Goal: Task Accomplishment & Management: Complete application form

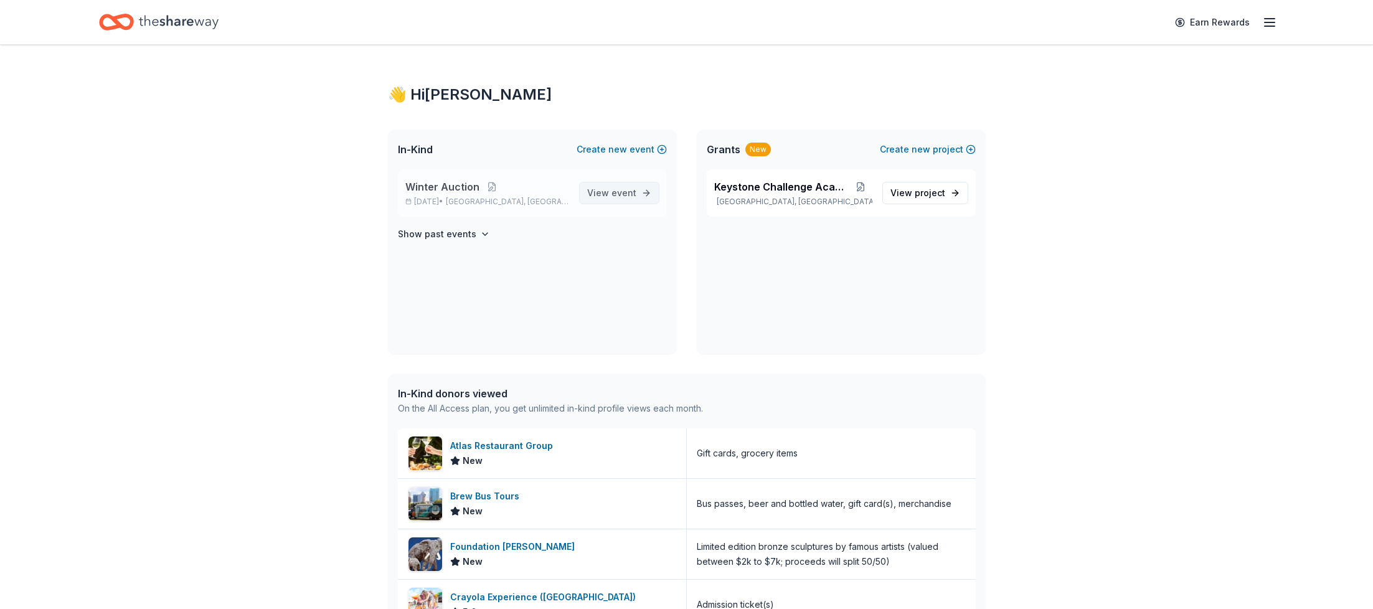
click at [608, 189] on span "View event" at bounding box center [611, 193] width 49 height 15
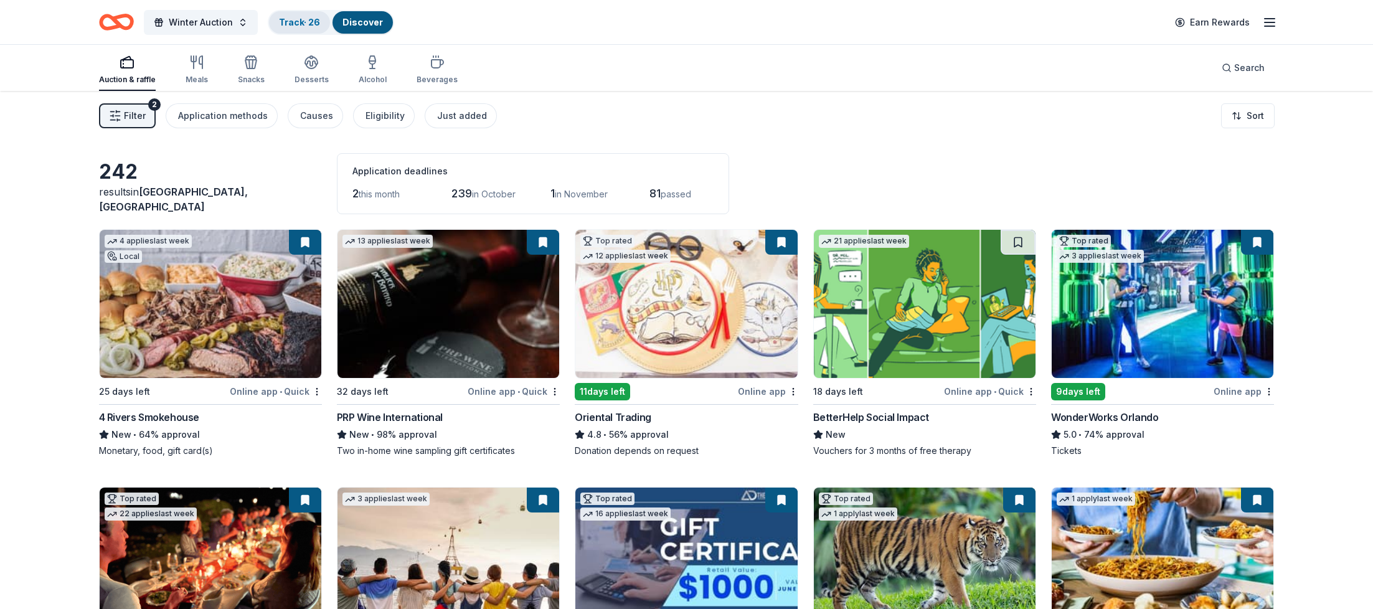
click at [295, 21] on link "Track · 26" at bounding box center [299, 22] width 41 height 11
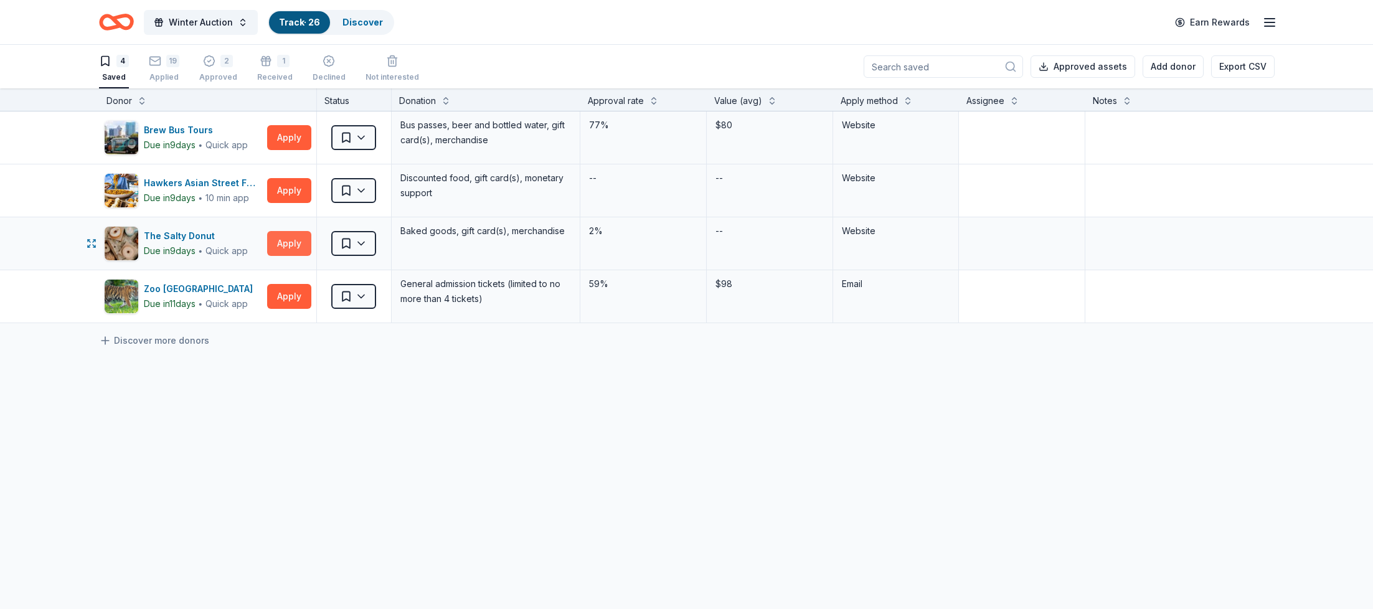
click at [283, 240] on button "Apply" at bounding box center [289, 243] width 44 height 25
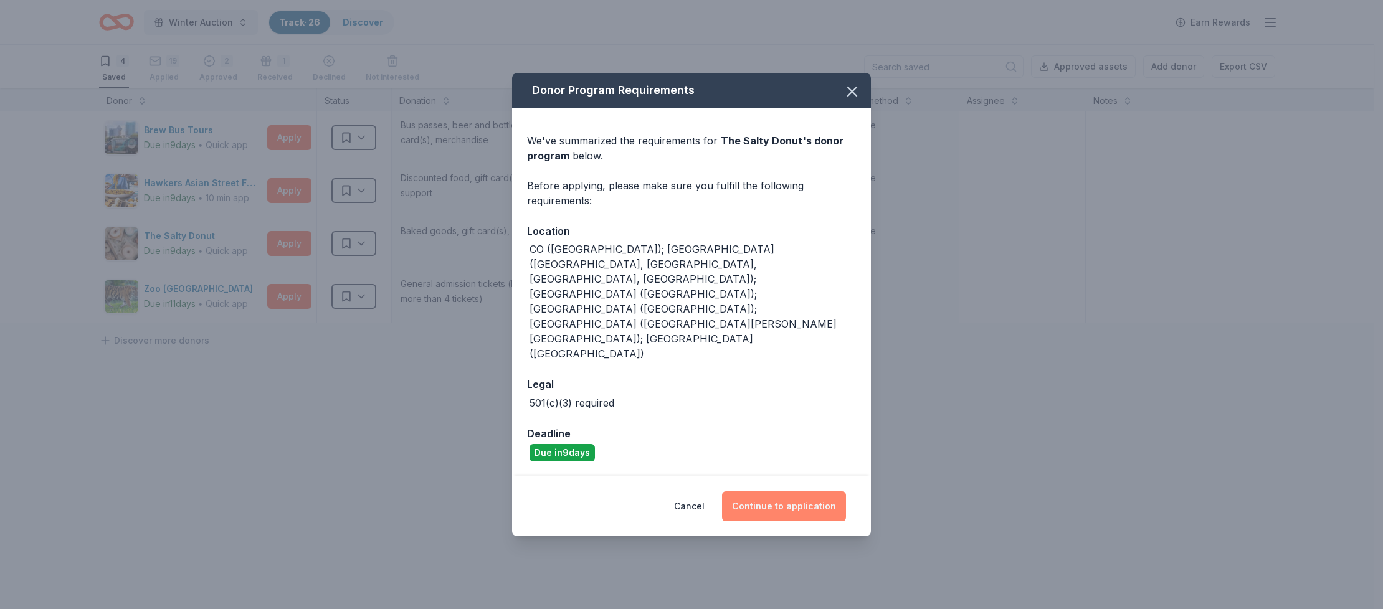
click at [777, 491] on button "Continue to application" at bounding box center [784, 506] width 124 height 30
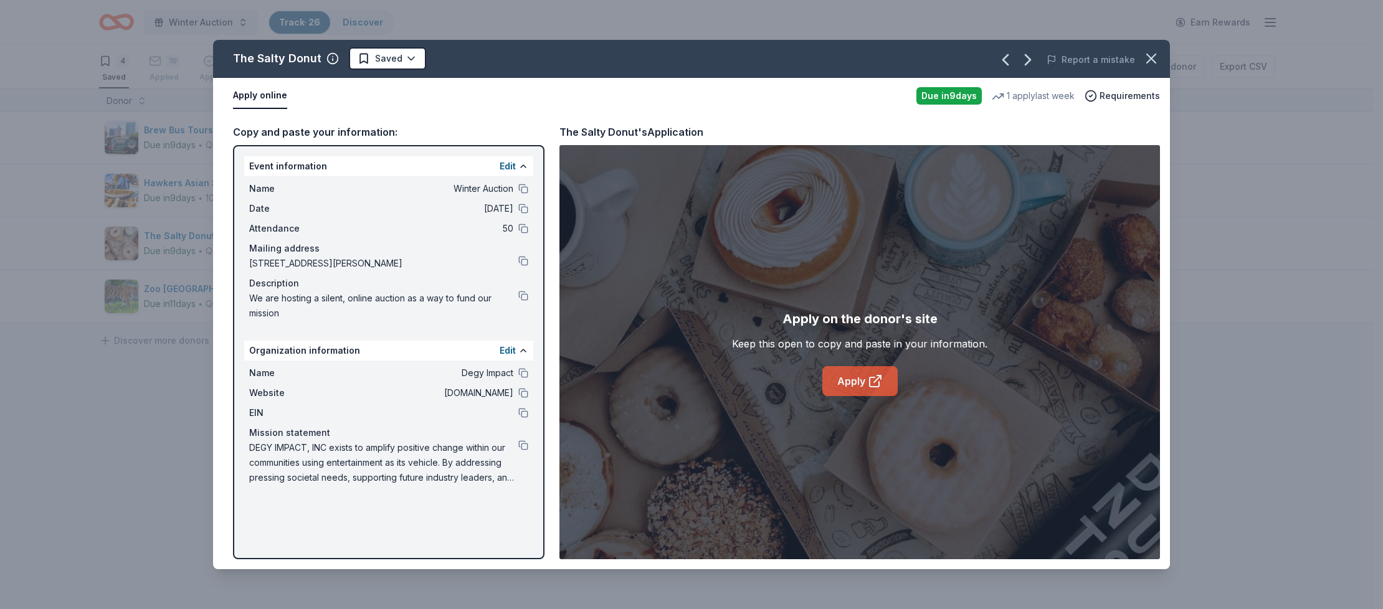
click at [858, 374] on link "Apply" at bounding box center [859, 381] width 75 height 30
click at [329, 59] on icon "button" at bounding box center [332, 58] width 12 height 12
click at [303, 61] on div "The Salty Donut" at bounding box center [277, 59] width 88 height 20
drag, startPoint x: 321, startPoint y: 57, endPoint x: 246, endPoint y: 56, distance: 75.4
click at [246, 56] on div "The Salty Donut" at bounding box center [286, 59] width 106 height 20
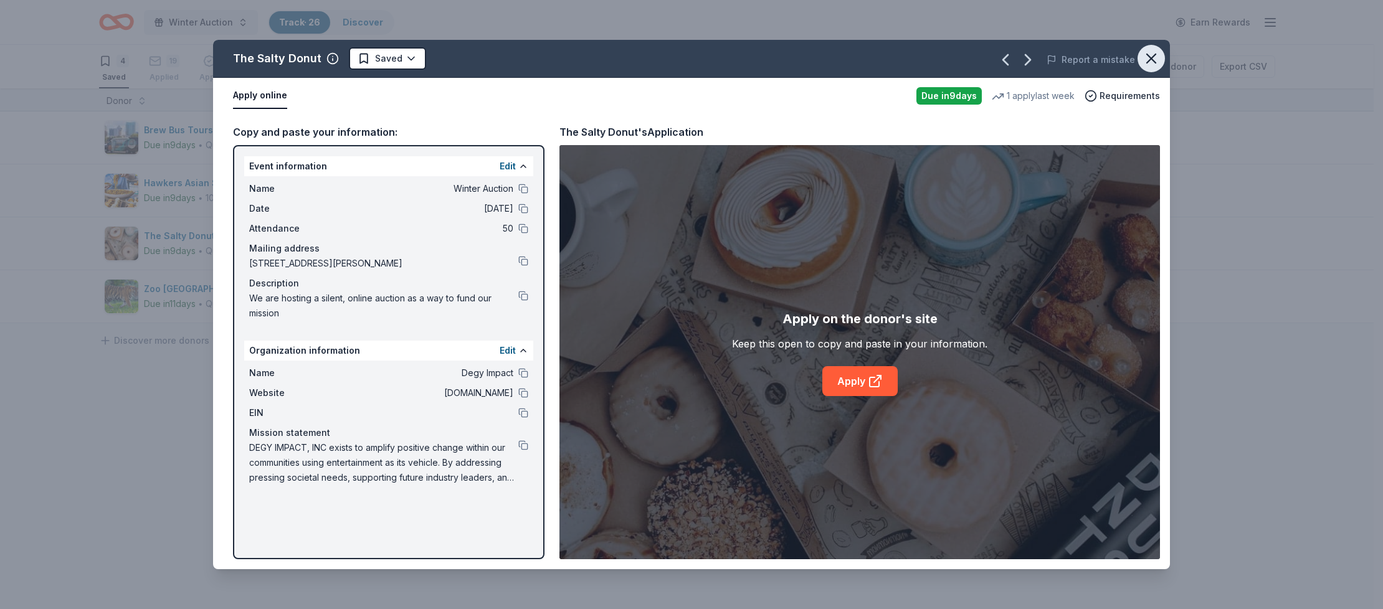
click at [1153, 54] on icon "button" at bounding box center [1150, 58] width 17 height 17
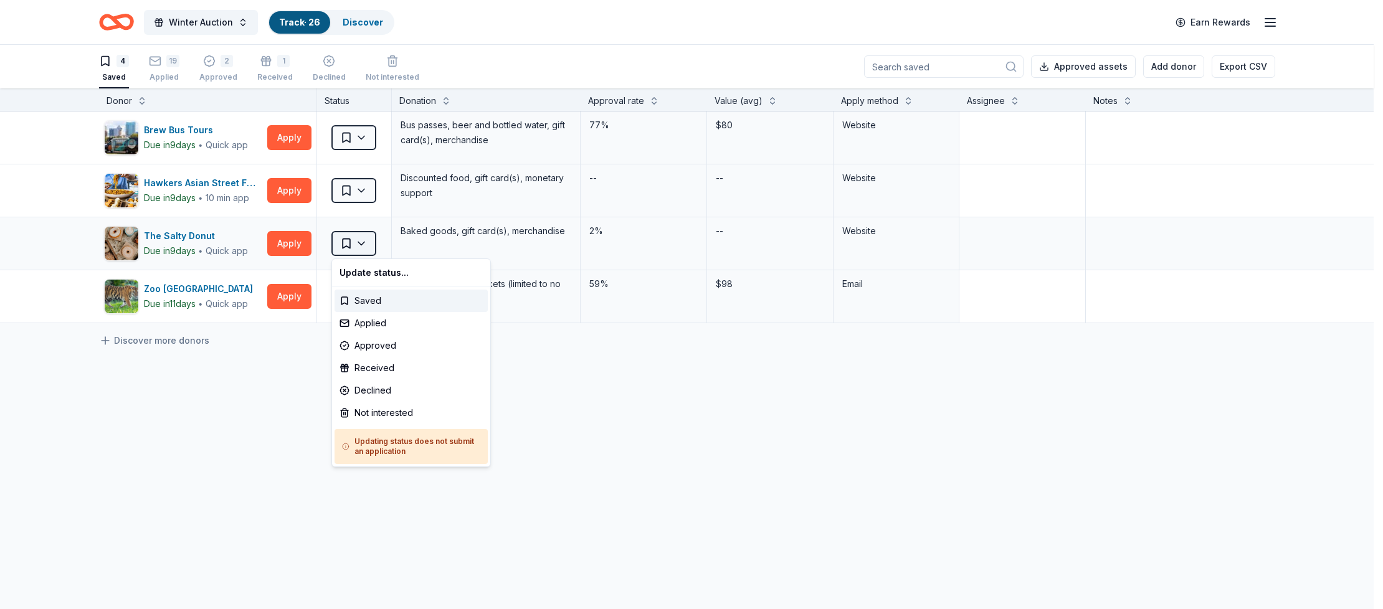
click at [363, 241] on html "Winter Auction Track · 26 Discover Earn Rewards 4 Saved 19 Applied 2 Approved 1…" at bounding box center [691, 304] width 1383 height 609
click at [378, 325] on div "Applied" at bounding box center [410, 323] width 153 height 22
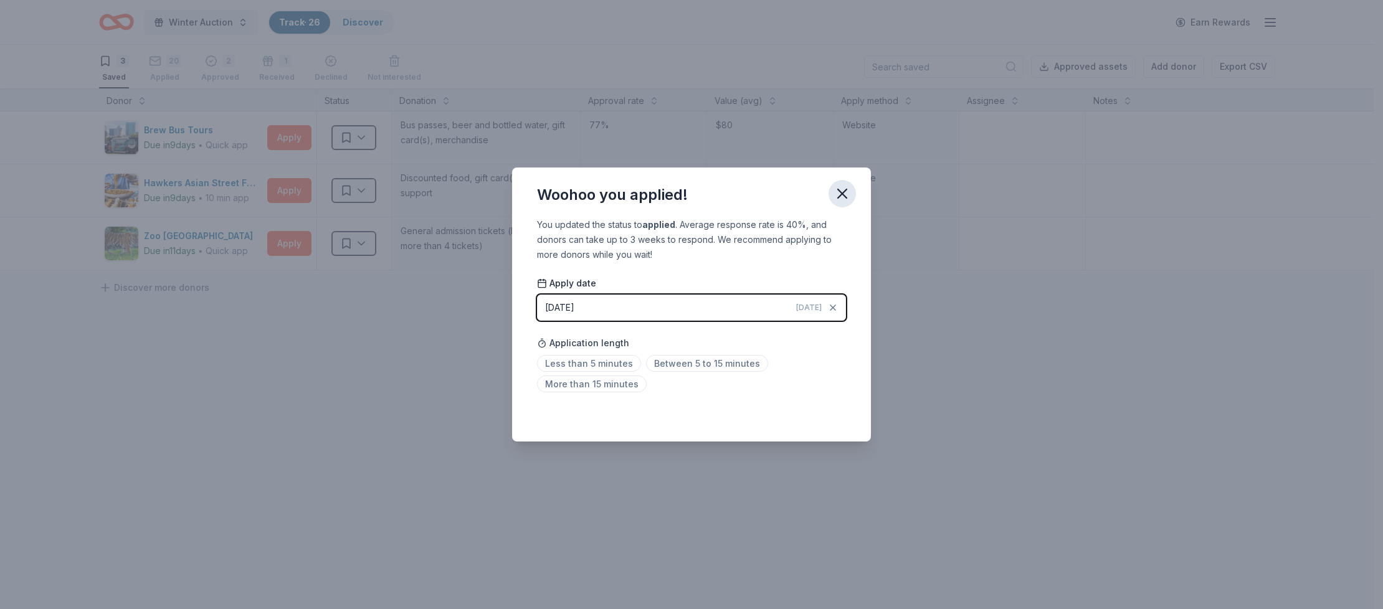
click at [850, 194] on icon "button" at bounding box center [841, 193] width 17 height 17
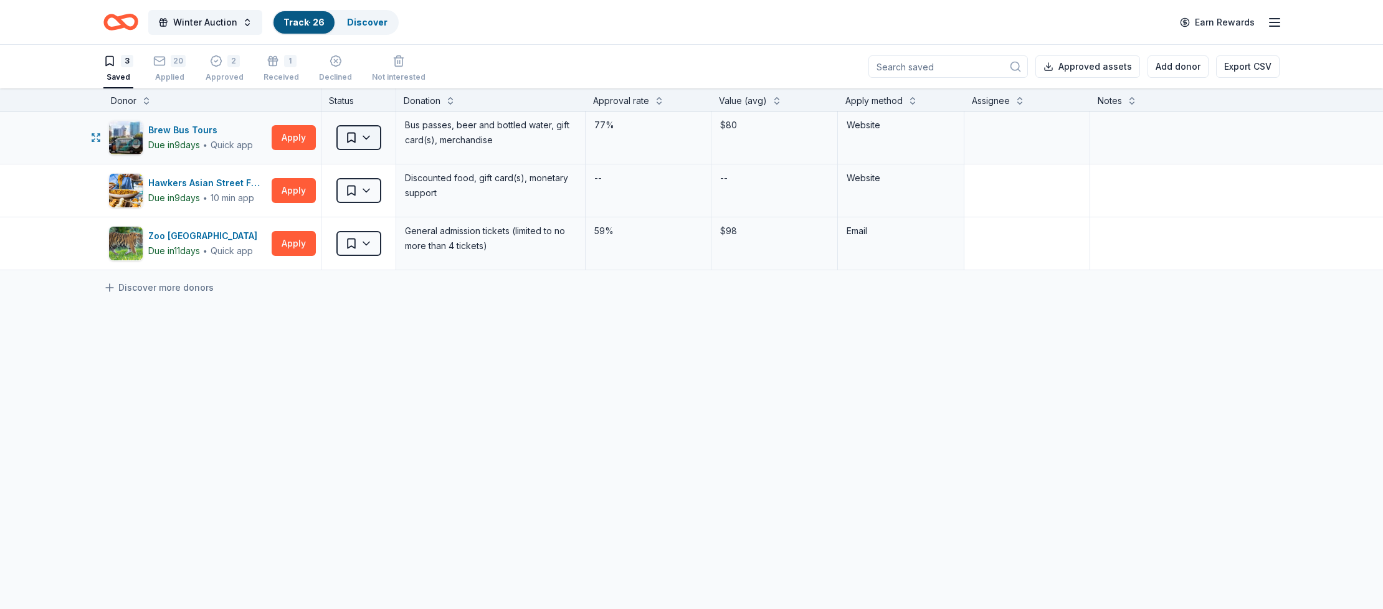
click at [367, 135] on html "Winter Auction Track · 26 Discover Earn Rewards 3 Saved 20 Applied 2 Approved 1…" at bounding box center [691, 304] width 1383 height 609
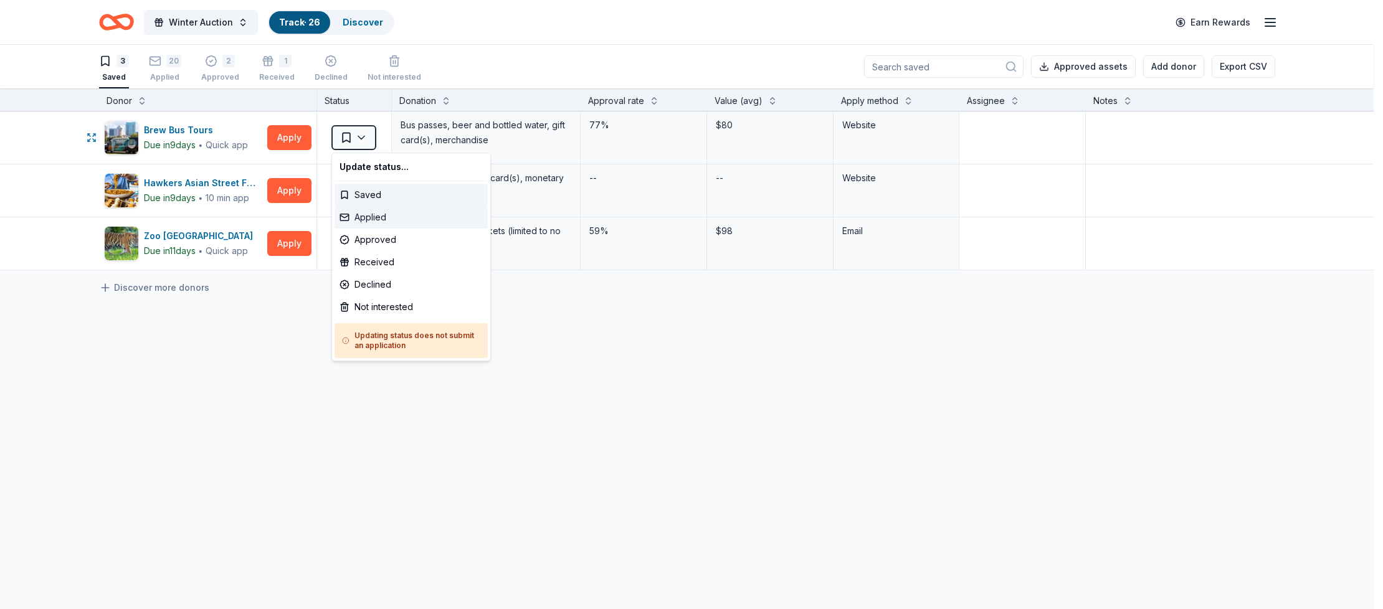
click at [397, 219] on div "Applied" at bounding box center [410, 217] width 153 height 22
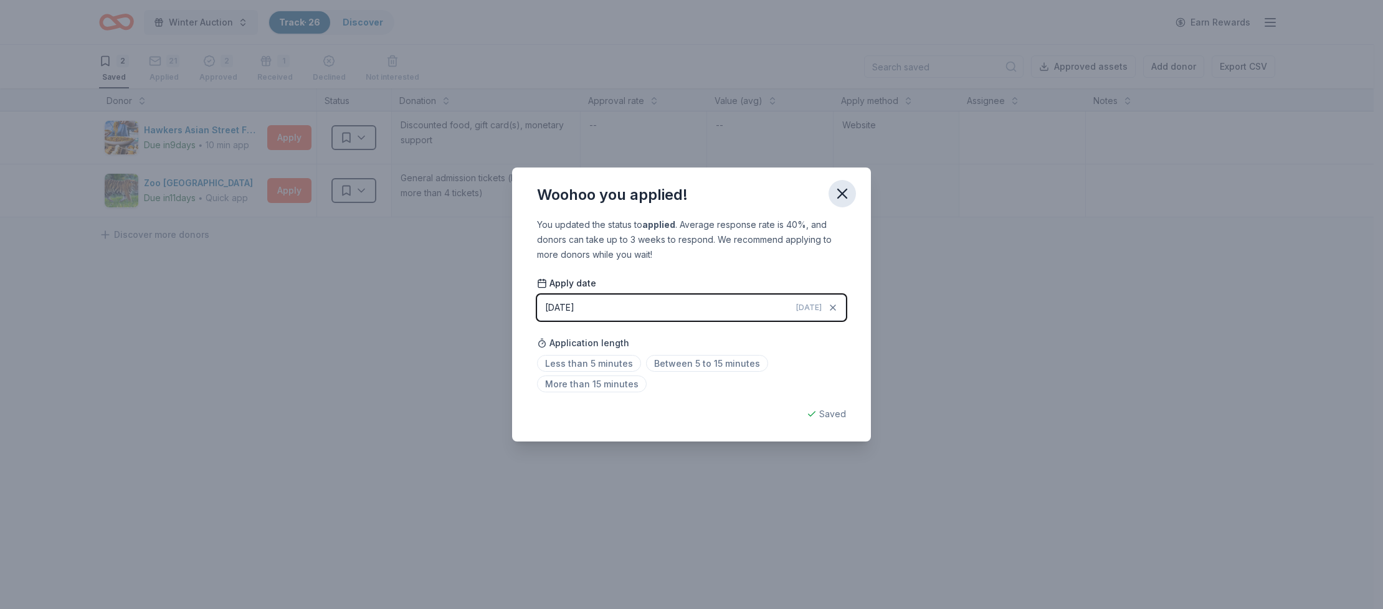
click at [844, 192] on icon "button" at bounding box center [841, 193] width 17 height 17
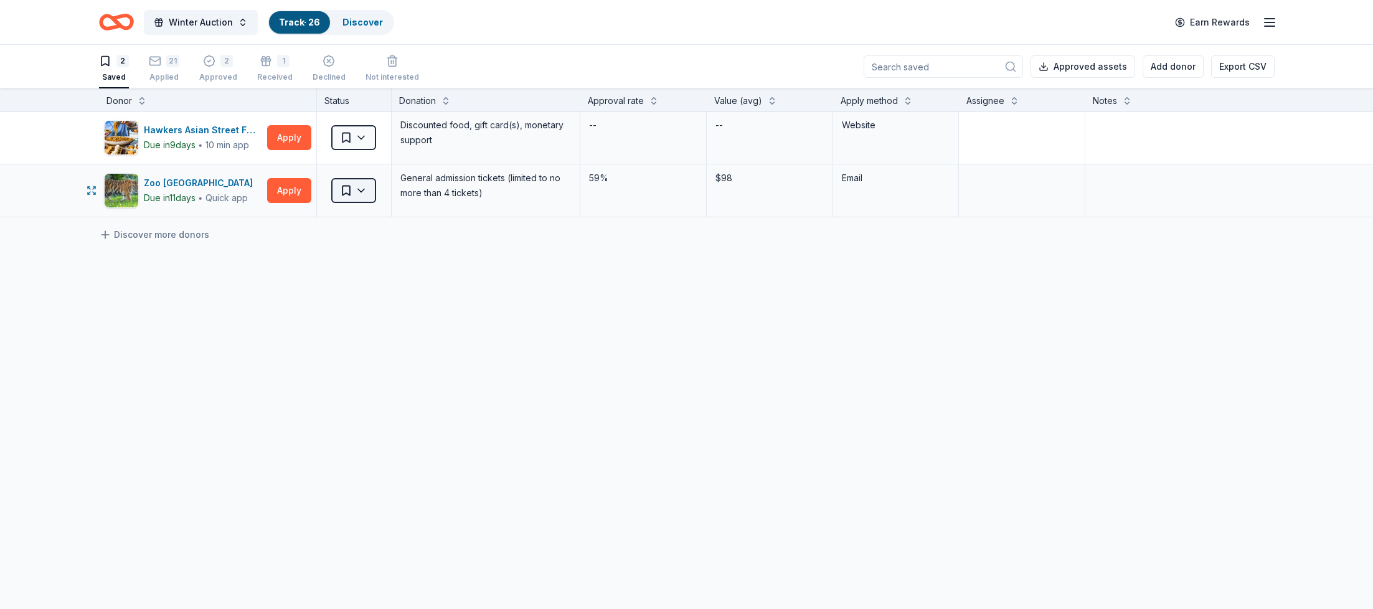
click at [363, 188] on html "Winter Auction Track · 26 Discover Earn Rewards 2 Saved 21 Applied 2 Approved 1…" at bounding box center [686, 304] width 1373 height 609
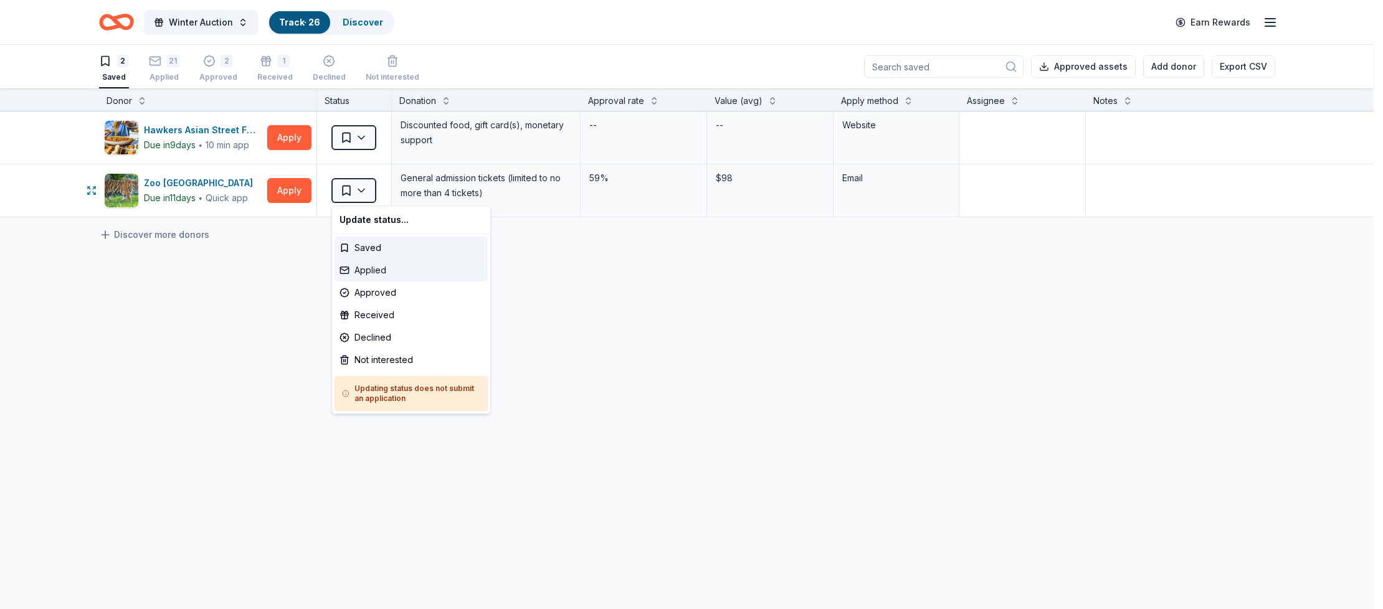
click at [384, 266] on div "Applied" at bounding box center [410, 270] width 153 height 22
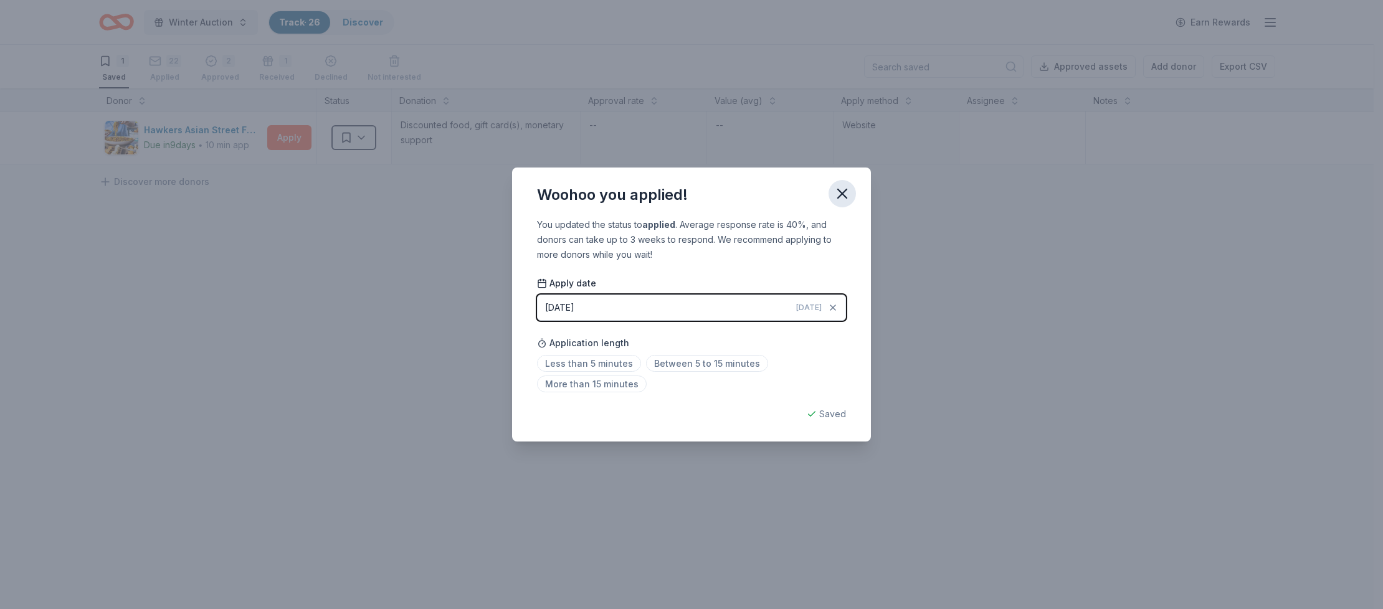
click at [843, 193] on icon "button" at bounding box center [842, 193] width 9 height 9
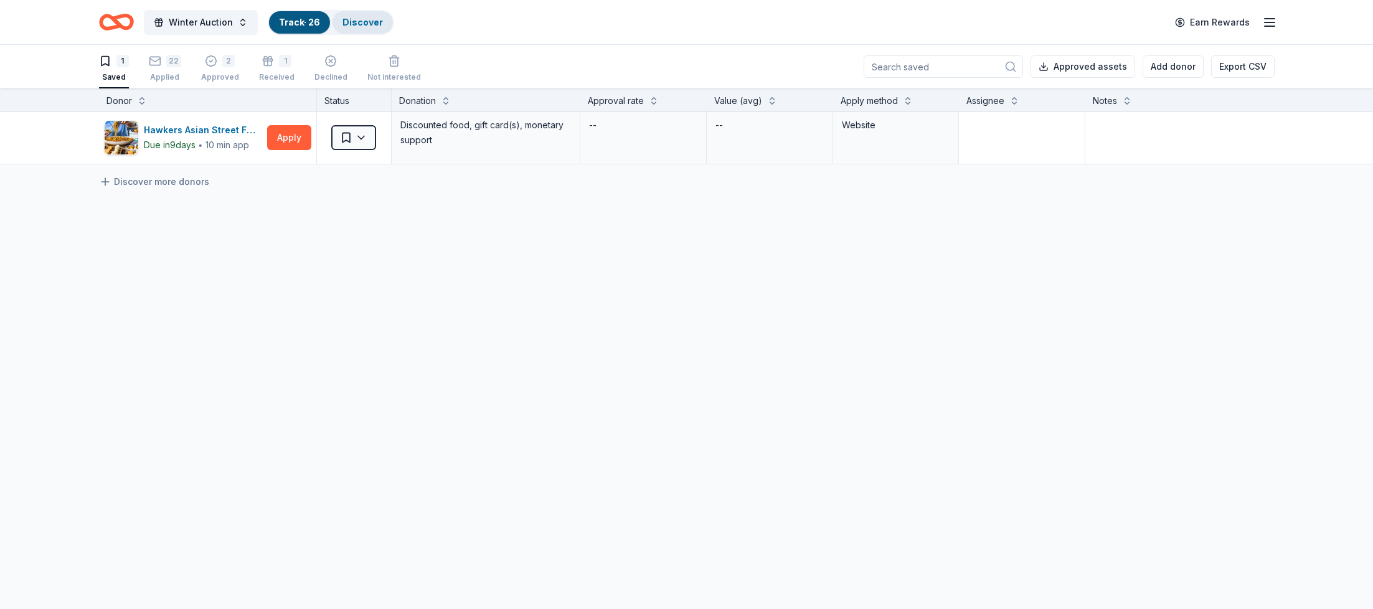
click at [364, 19] on link "Discover" at bounding box center [363, 22] width 40 height 11
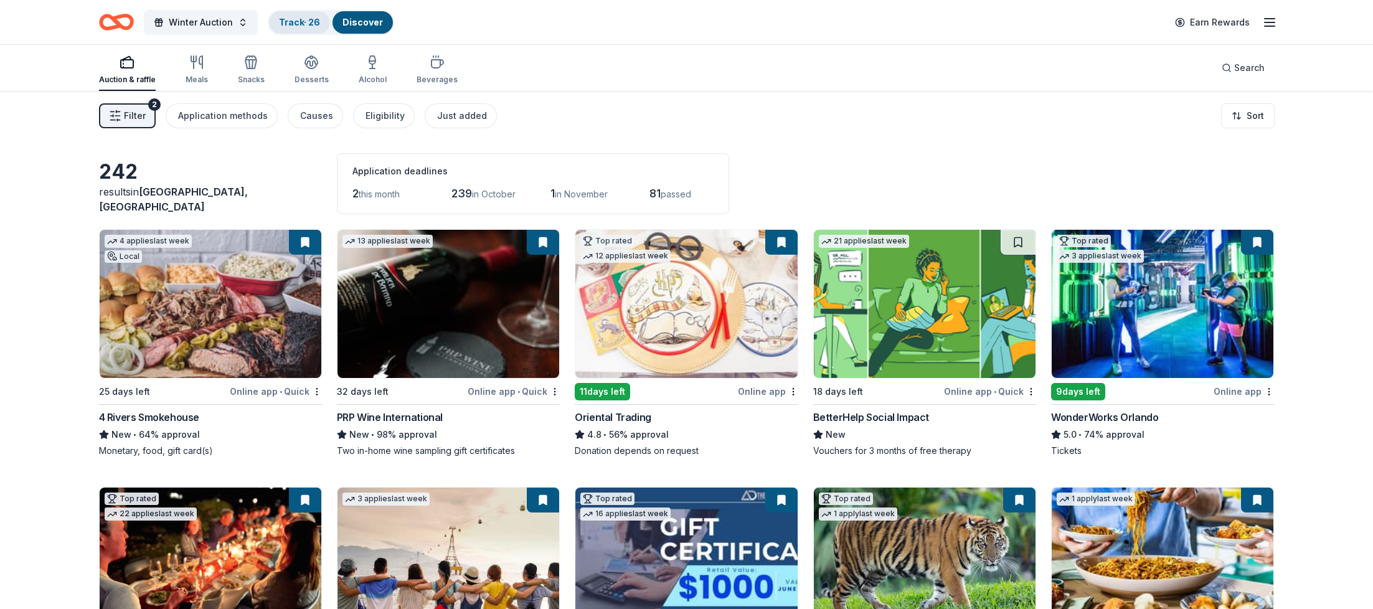
click at [295, 17] on link "Track · 26" at bounding box center [299, 22] width 41 height 11
click at [304, 24] on link "Track · 26" at bounding box center [299, 22] width 41 height 11
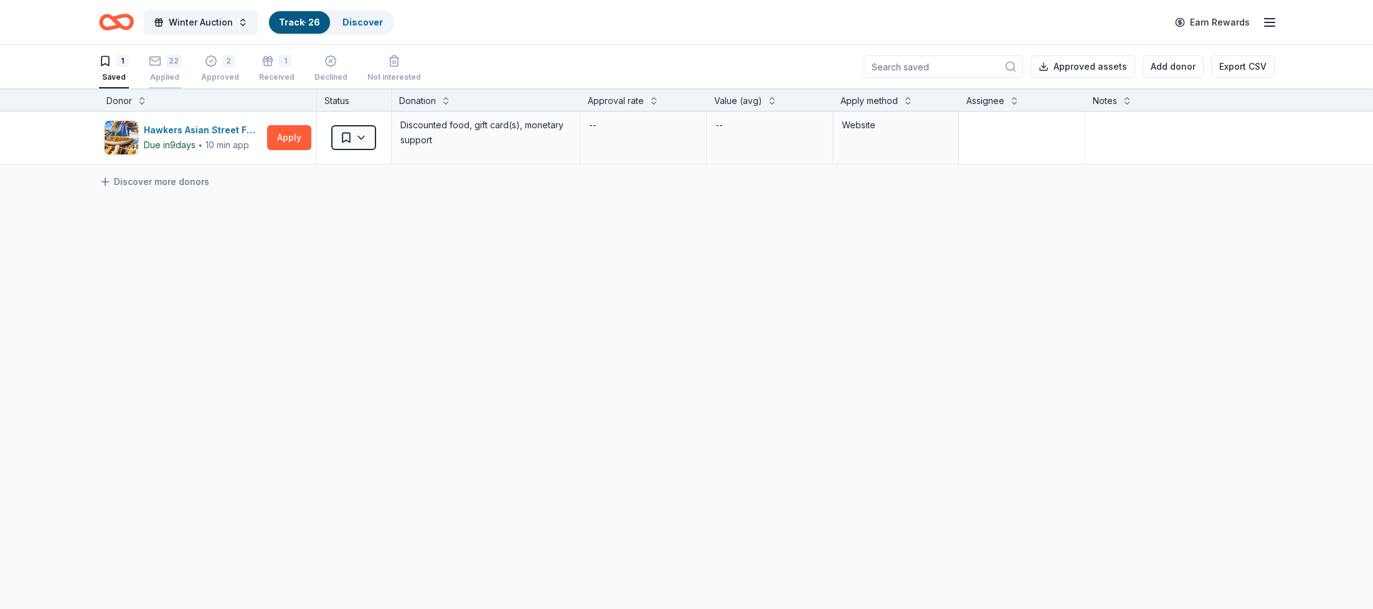
click at [154, 69] on div "22 Applied" at bounding box center [165, 68] width 32 height 27
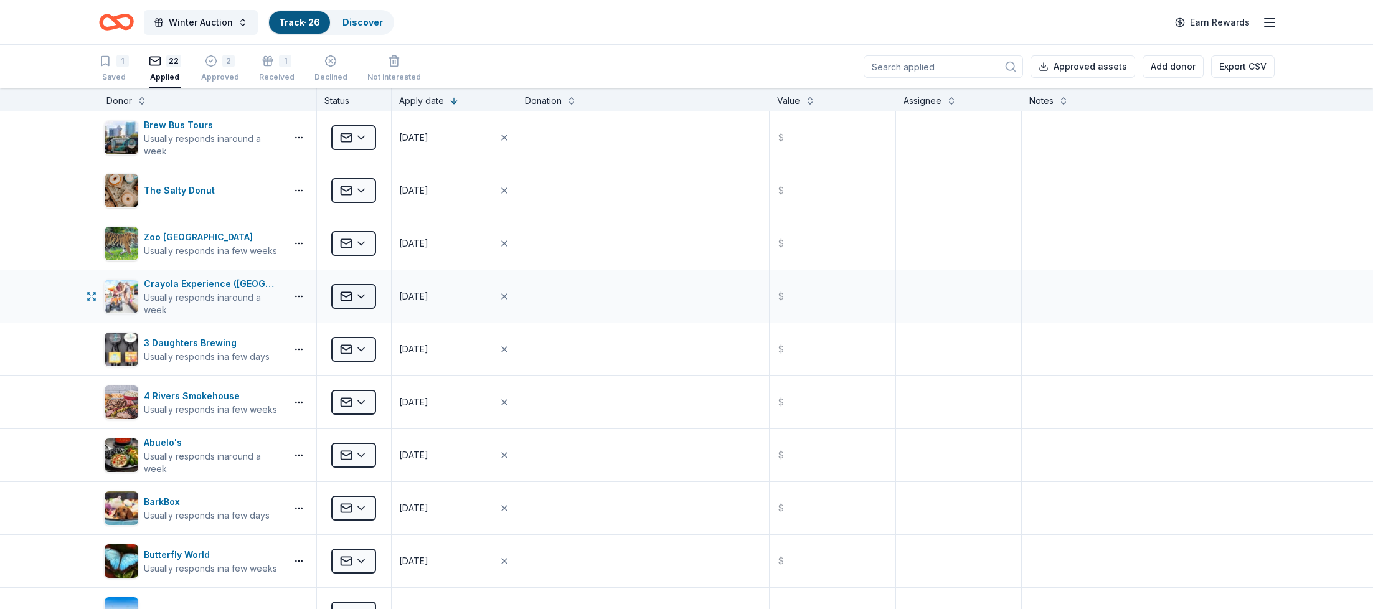
click at [344, 292] on html "Winter Auction Track · 26 Discover Earn Rewards 1 Saved 22 Applied 2 Approved 1…" at bounding box center [686, 304] width 1373 height 609
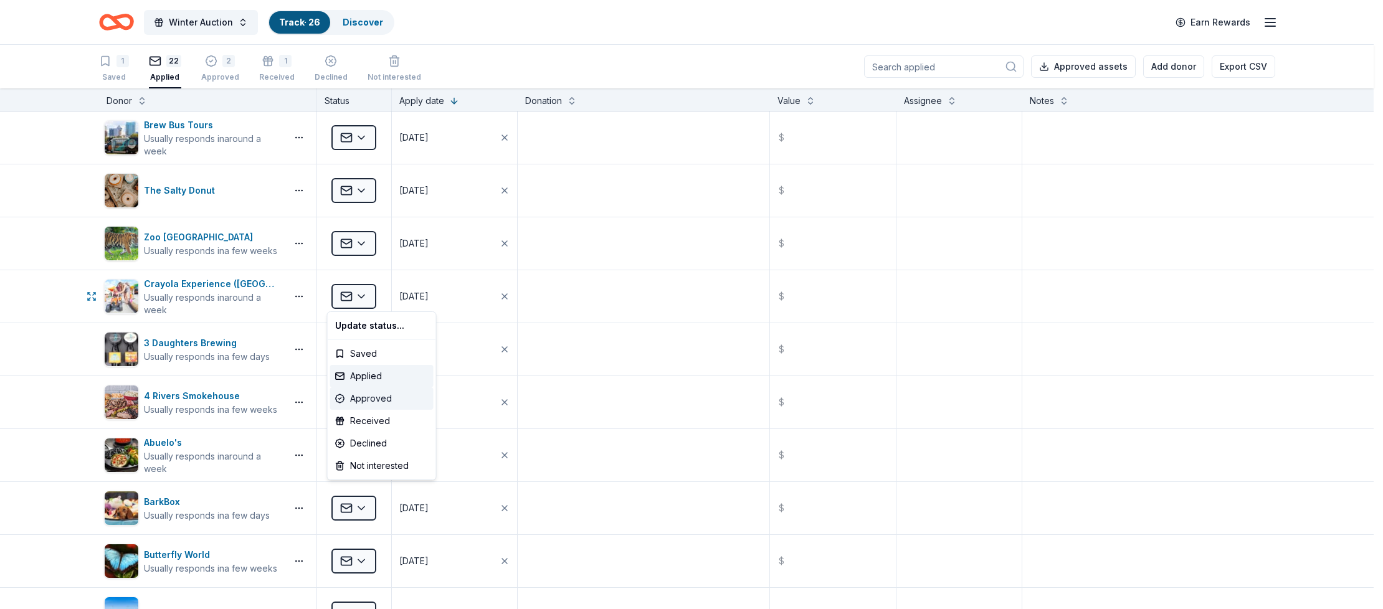
click at [373, 399] on div "Approved" at bounding box center [381, 398] width 103 height 22
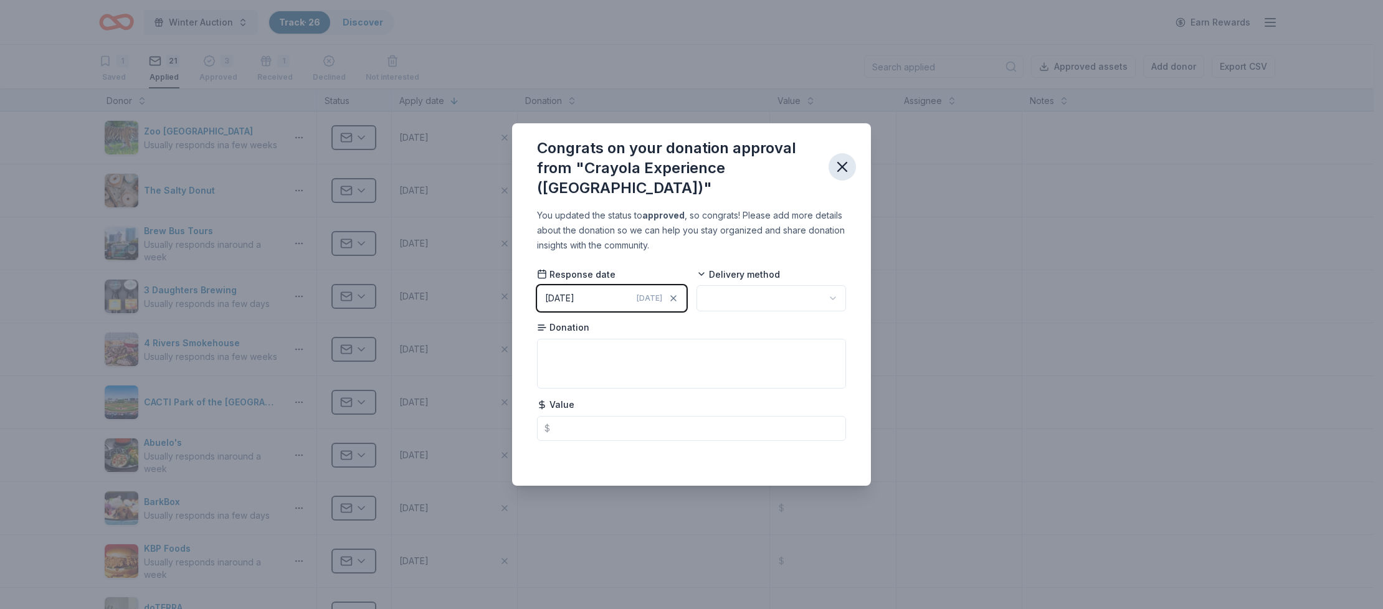
click at [840, 166] on icon "button" at bounding box center [842, 167] width 9 height 9
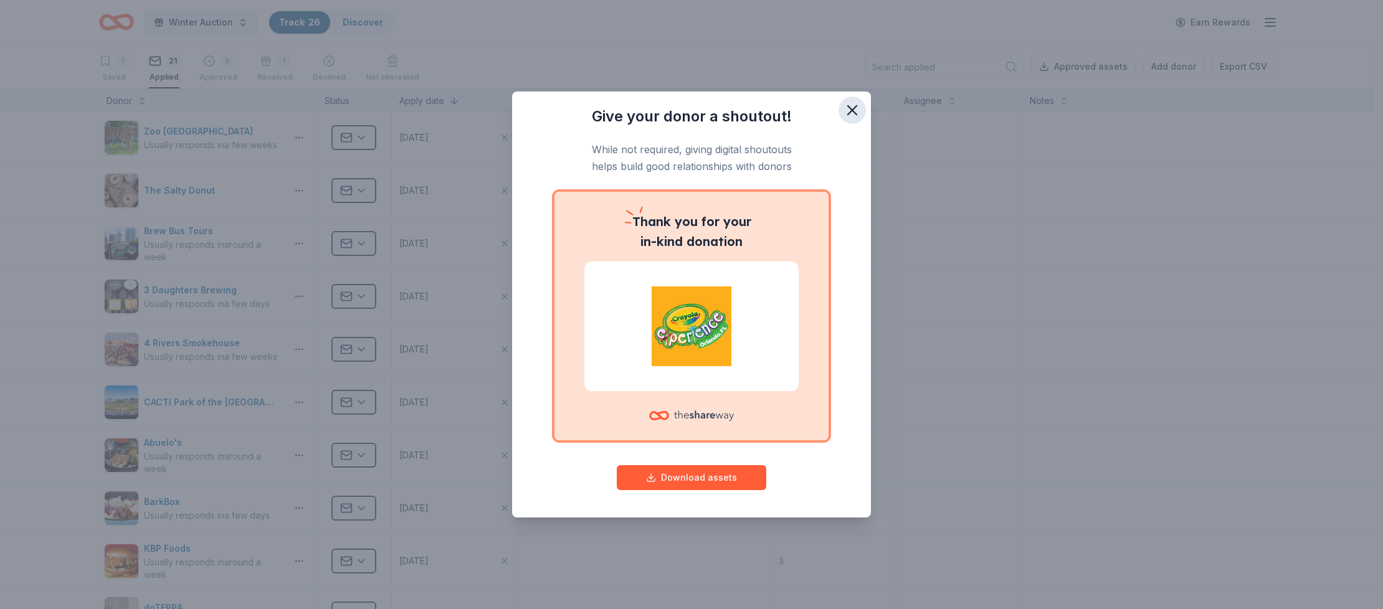
click at [854, 109] on icon "button" at bounding box center [851, 110] width 17 height 17
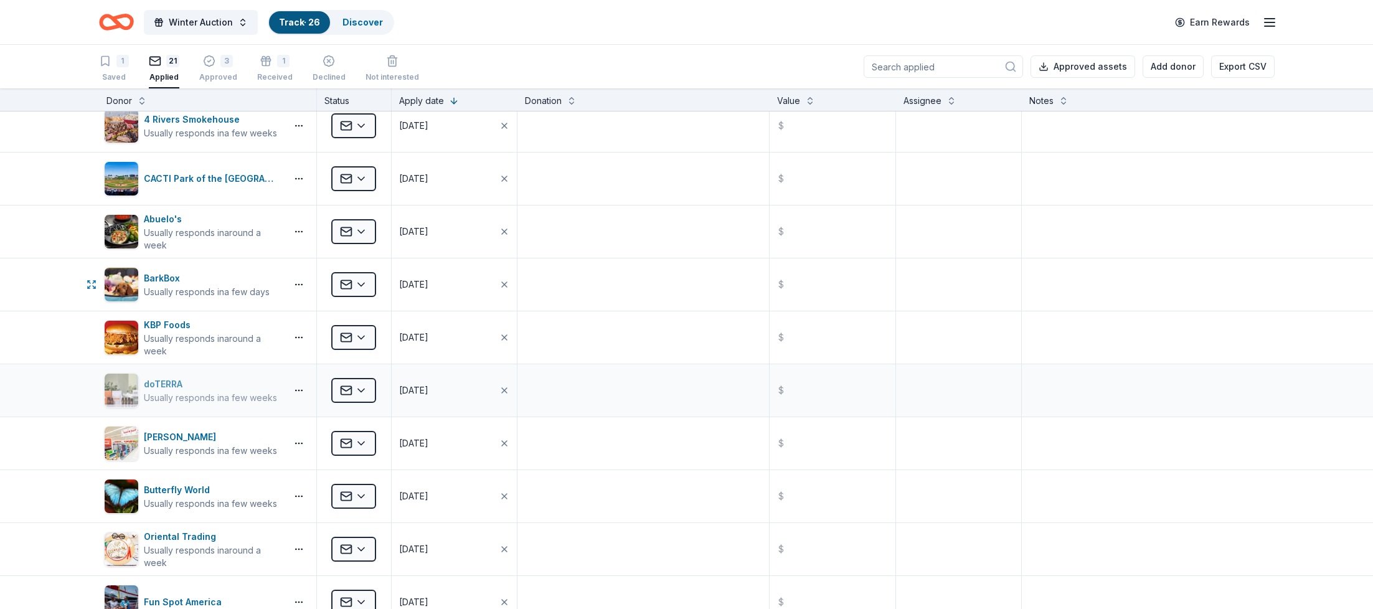
scroll to position [224, 0]
click at [295, 386] on button "button" at bounding box center [298, 390] width 25 height 10
click at [356, 388] on html "Winter Auction Track · 26 Discover Earn Rewards 1 Saved 21 Applied 3 Approved 1…" at bounding box center [686, 304] width 1373 height 609
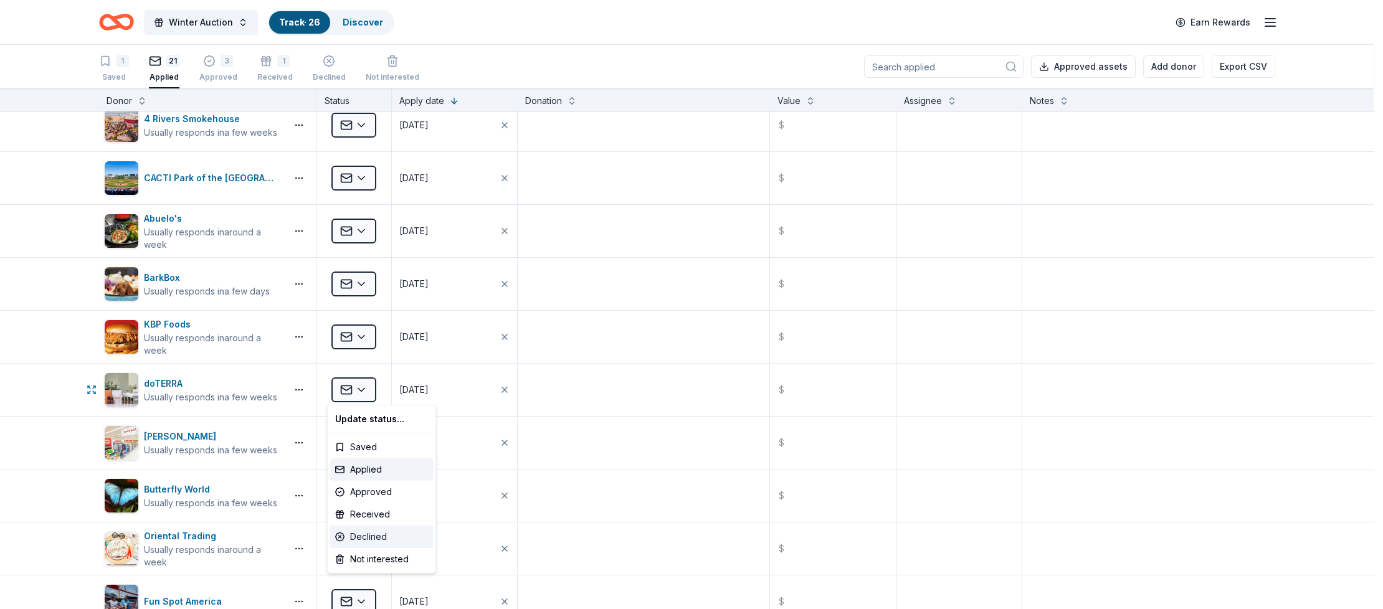
click at [374, 537] on div "Declined" at bounding box center [381, 537] width 103 height 22
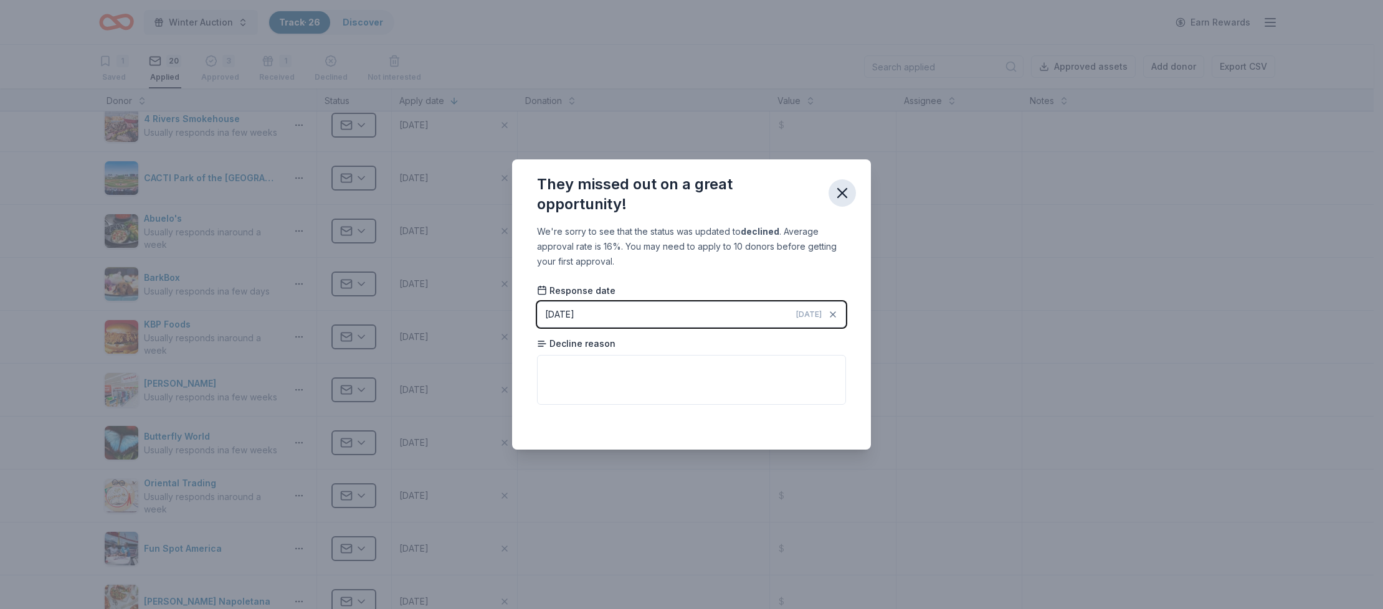
click at [841, 187] on icon "button" at bounding box center [841, 192] width 17 height 17
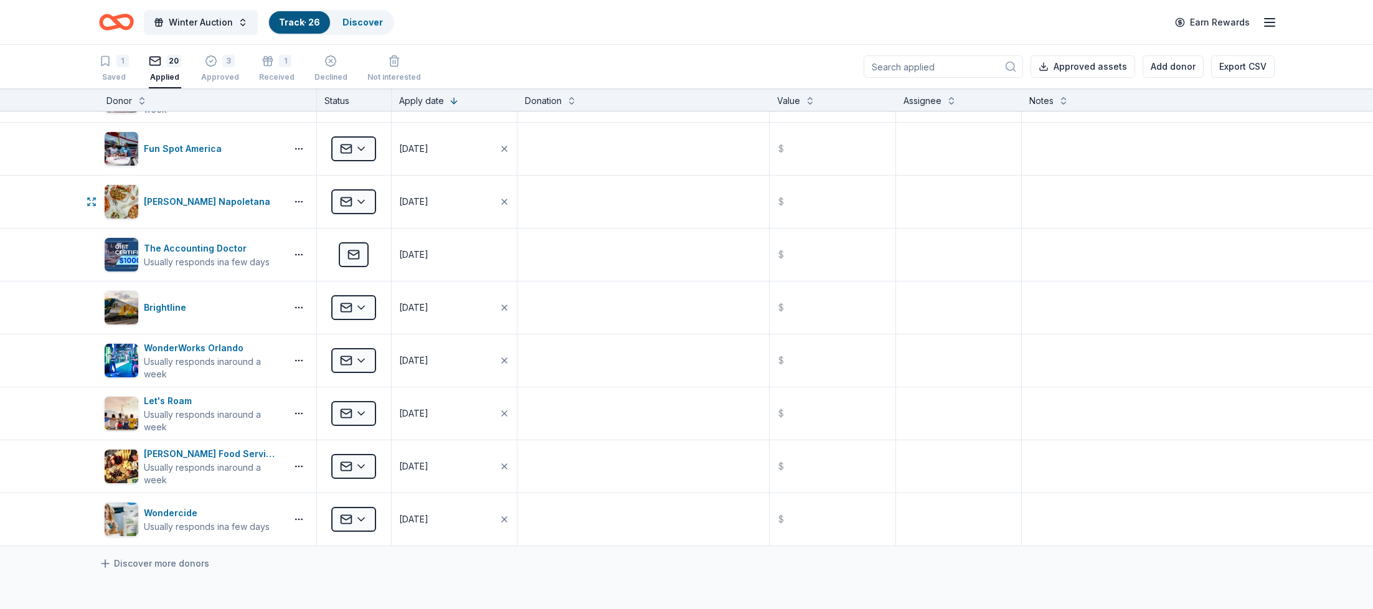
scroll to position [627, 0]
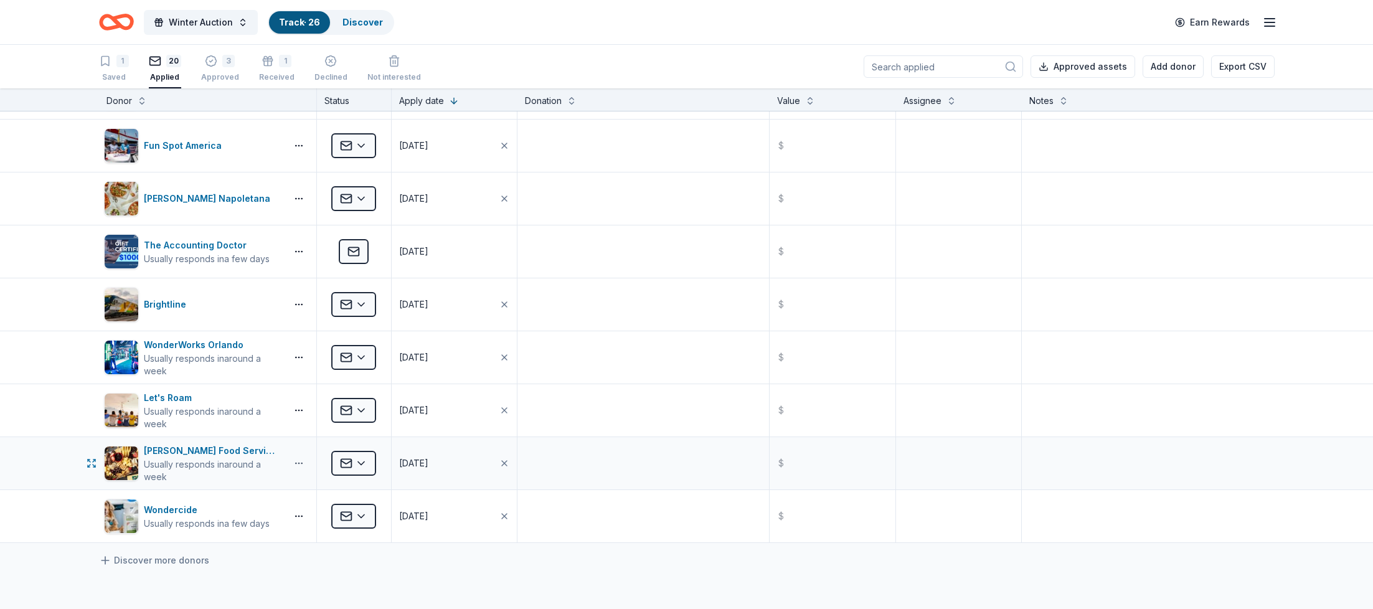
click at [291, 463] on button "button" at bounding box center [298, 463] width 25 height 10
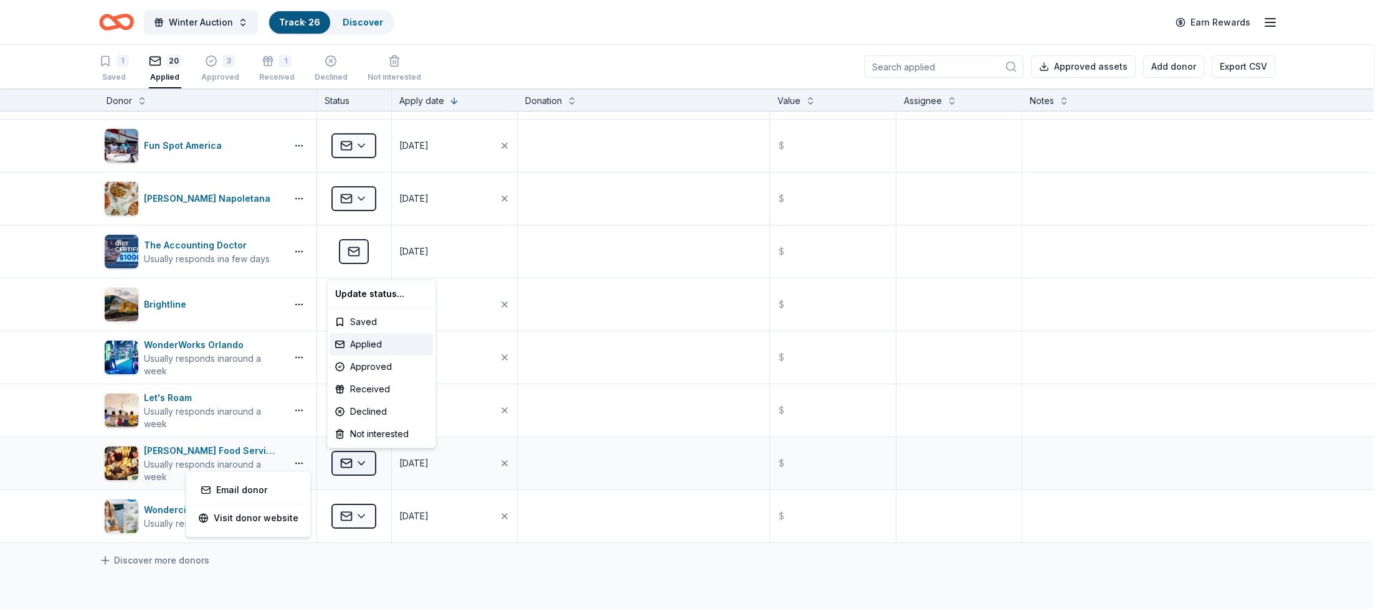
click at [357, 460] on html "Winter Auction Track · 26 Discover Earn Rewards 1 Saved 20 Applied 3 Approved 1…" at bounding box center [691, 304] width 1383 height 609
click at [367, 363] on div "Approved" at bounding box center [381, 367] width 103 height 22
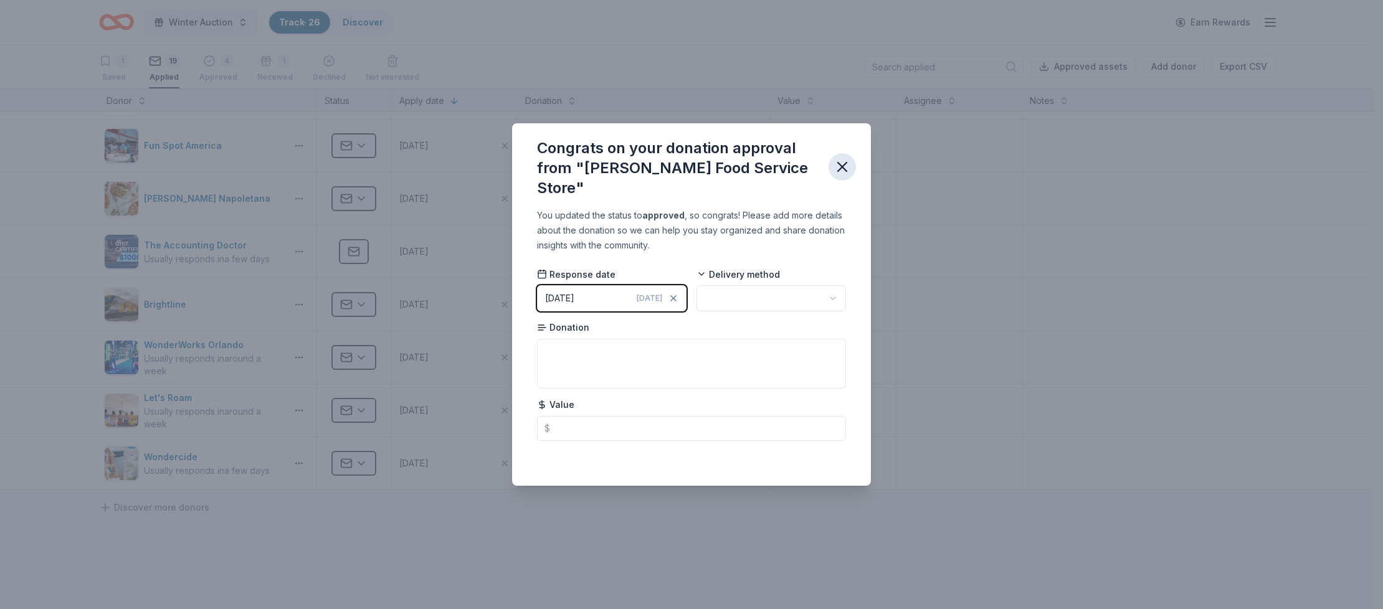
click at [845, 166] on icon "button" at bounding box center [841, 166] width 17 height 17
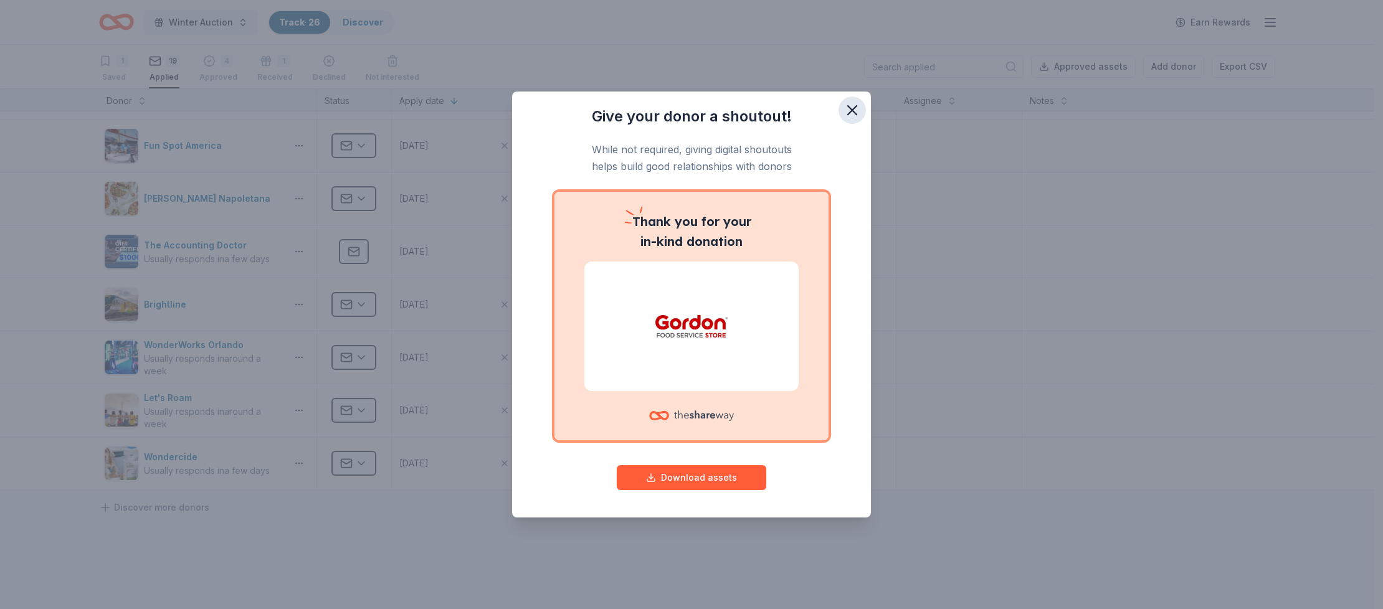
click at [849, 107] on icon "button" at bounding box center [852, 110] width 9 height 9
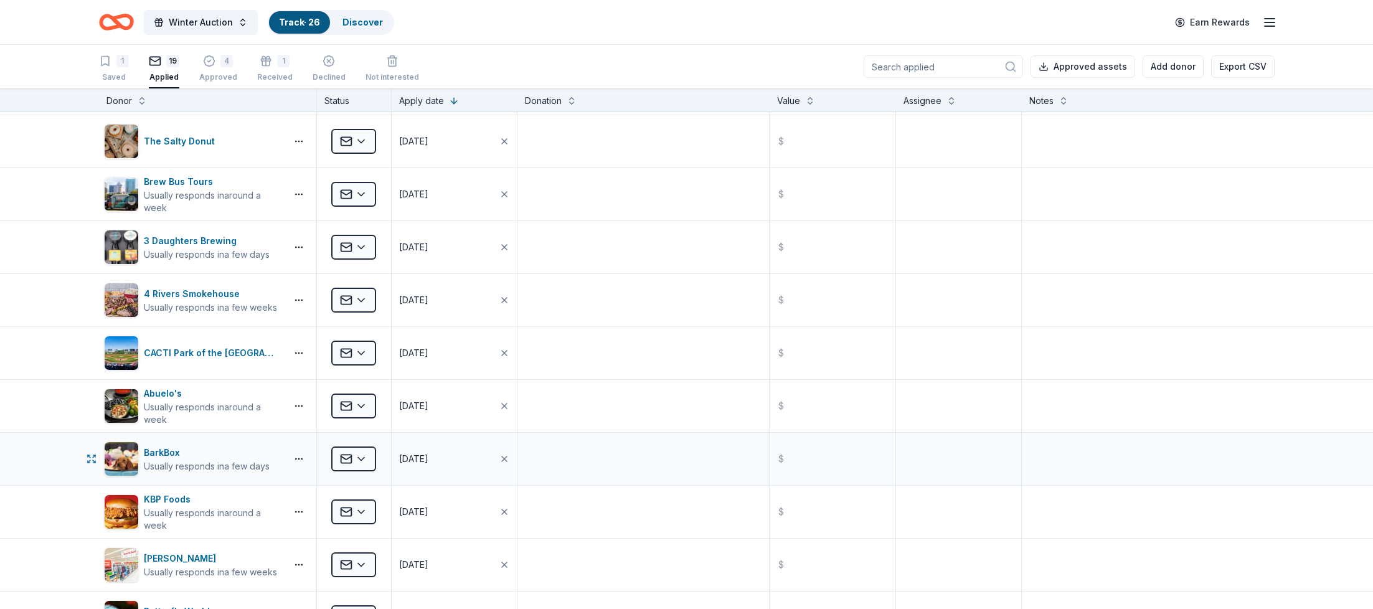
scroll to position [0, 0]
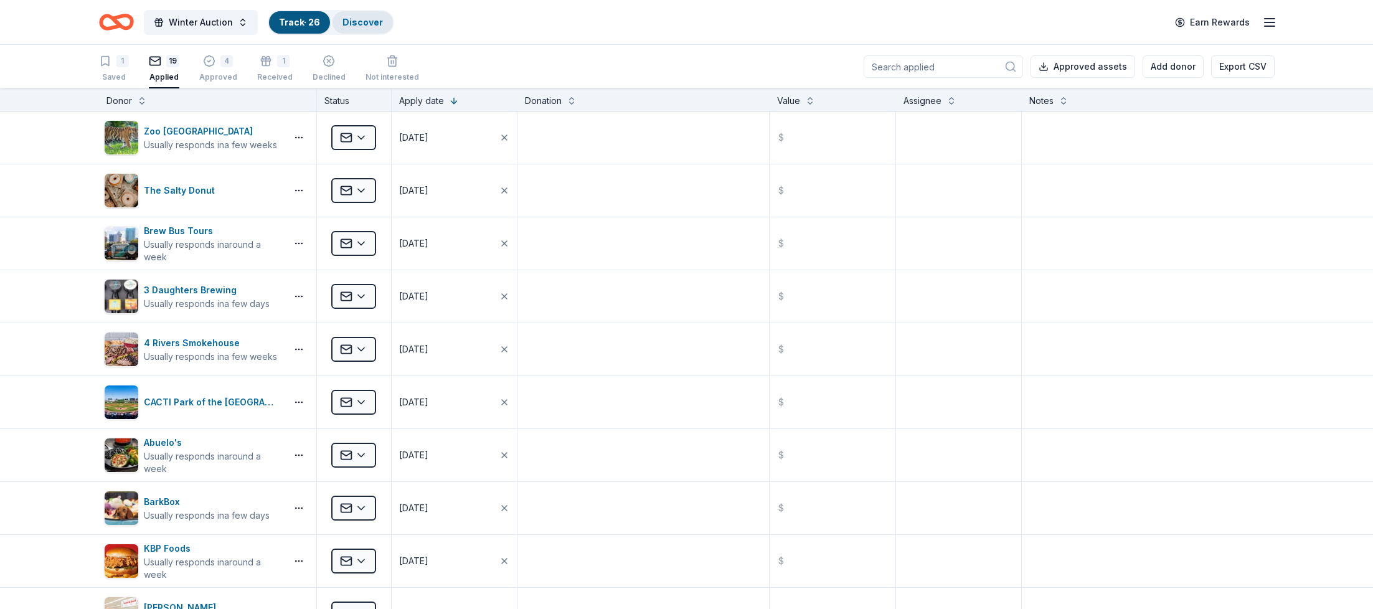
click at [354, 18] on link "Discover" at bounding box center [363, 22] width 40 height 11
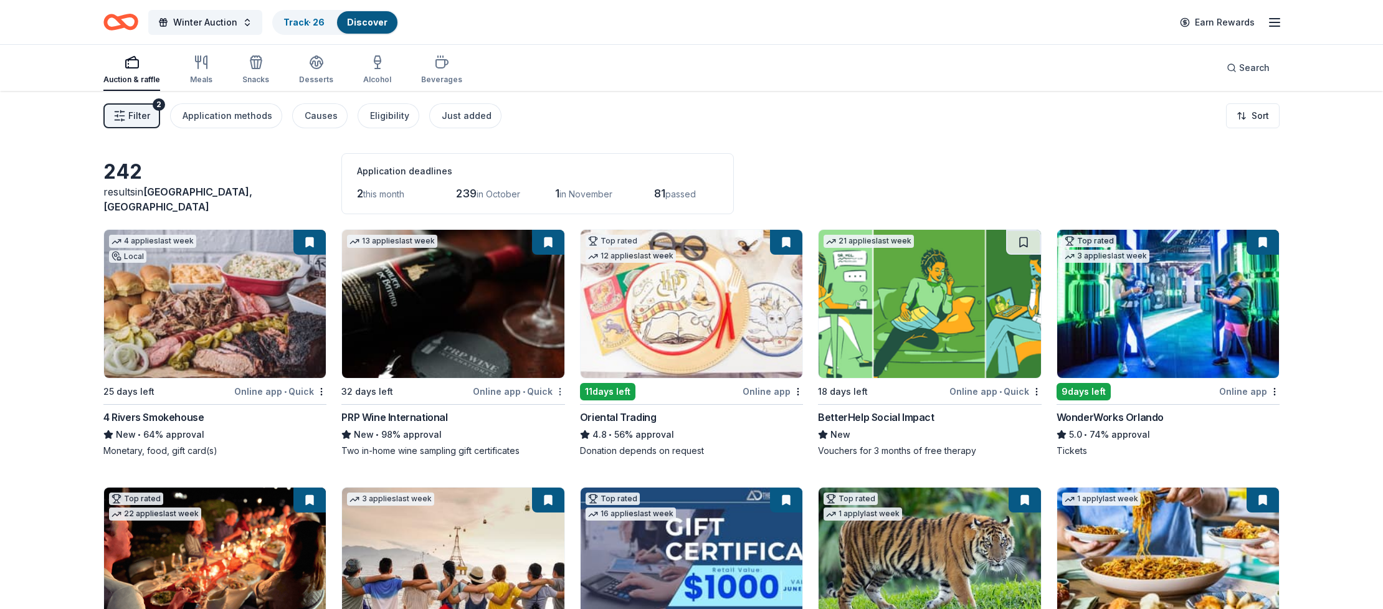
click at [554, 391] on html "Winter Auction Track · 26 Discover Earn Rewards Auction & raffle Meals Snacks D…" at bounding box center [691, 304] width 1383 height 609
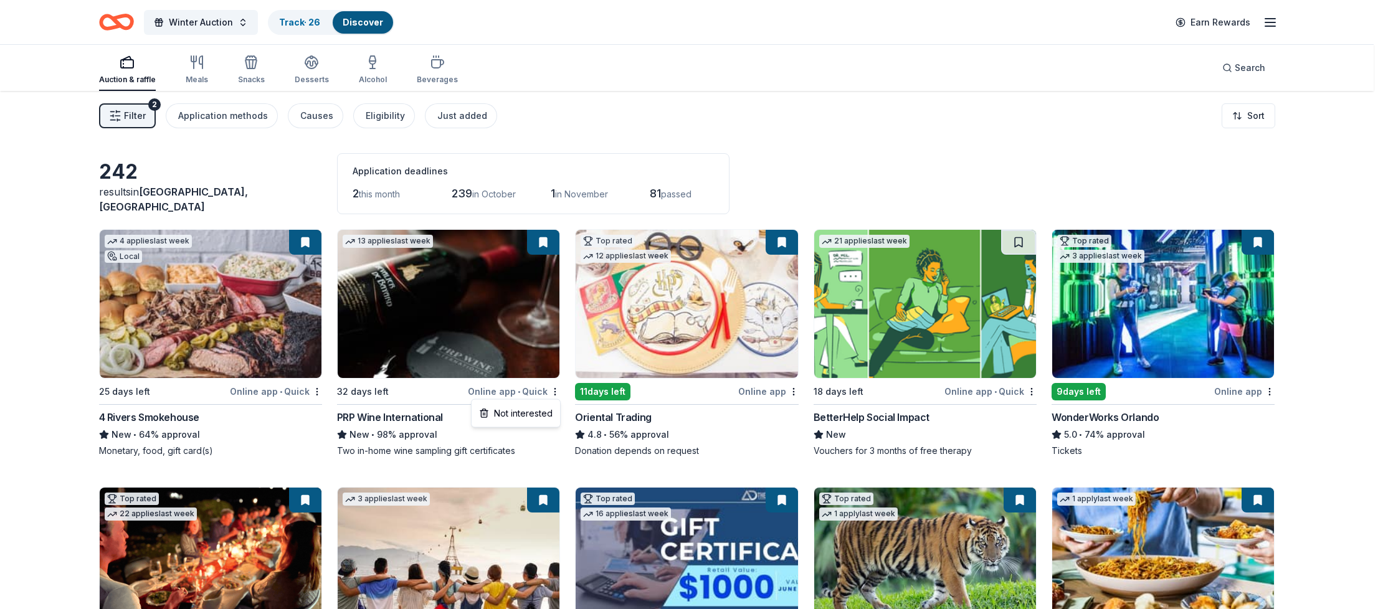
click at [384, 323] on html "Winter Auction Track · 26 Discover Earn Rewards Auction & raffle Meals Snacks D…" at bounding box center [691, 304] width 1383 height 609
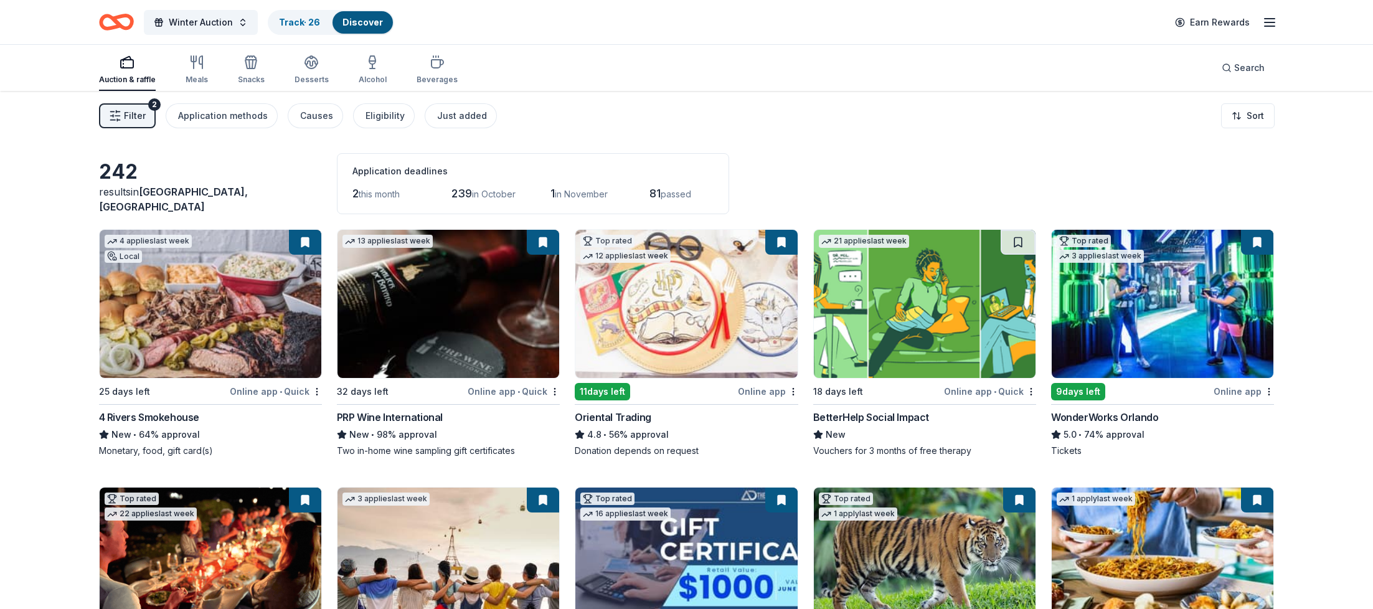
click at [384, 323] on img at bounding box center [449, 304] width 222 height 148
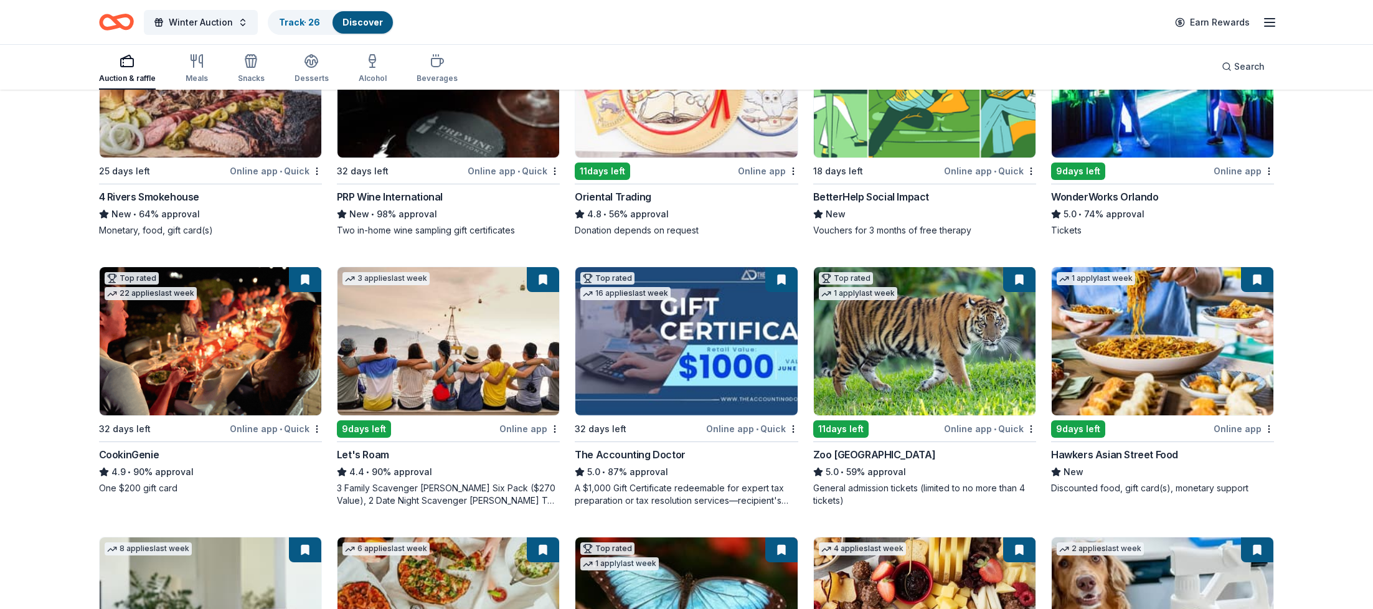
scroll to position [232, 0]
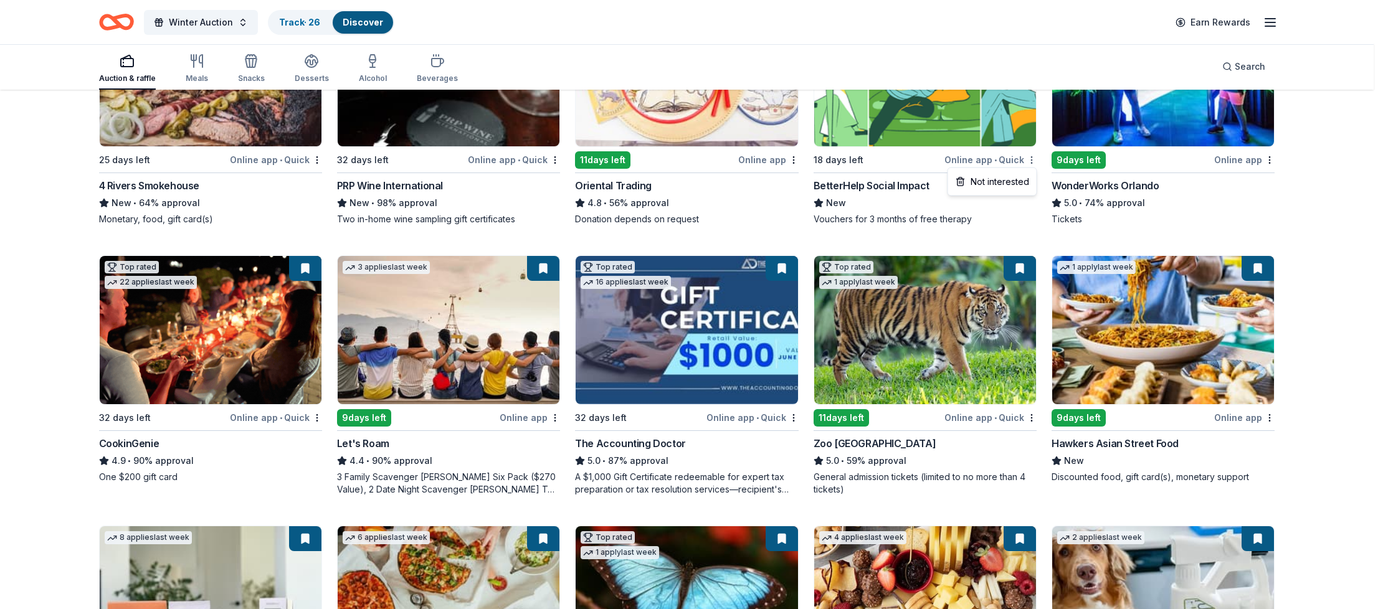
click at [1030, 157] on html "Winter Auction Track · 26 Discover Earn Rewards Auction & raffle Meals Snacks D…" at bounding box center [691, 72] width 1383 height 609
click at [1005, 181] on div "Not interested" at bounding box center [991, 182] width 83 height 22
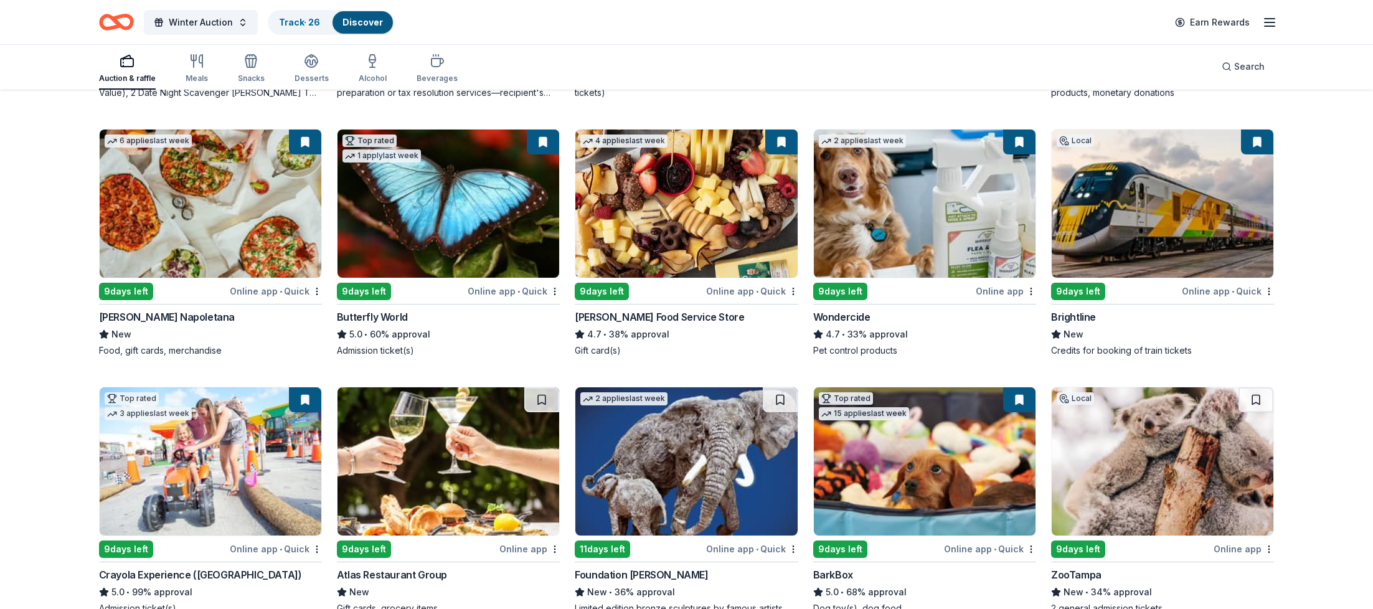
scroll to position [644, 0]
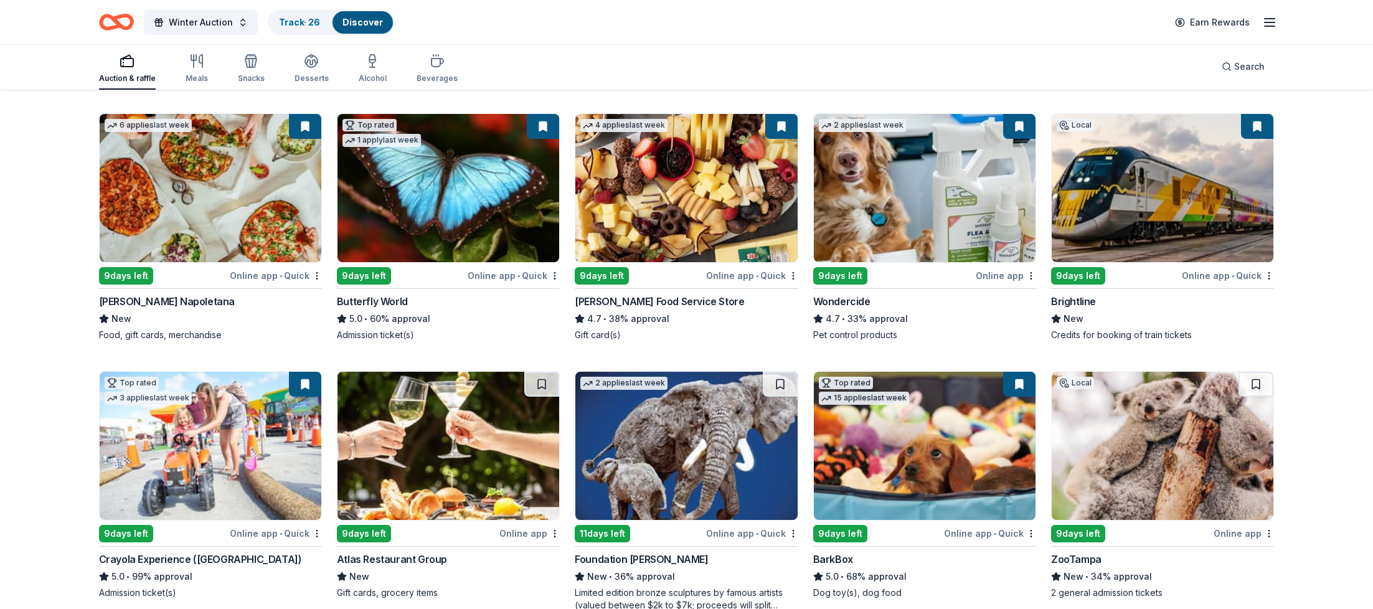
click at [430, 207] on img at bounding box center [449, 188] width 222 height 148
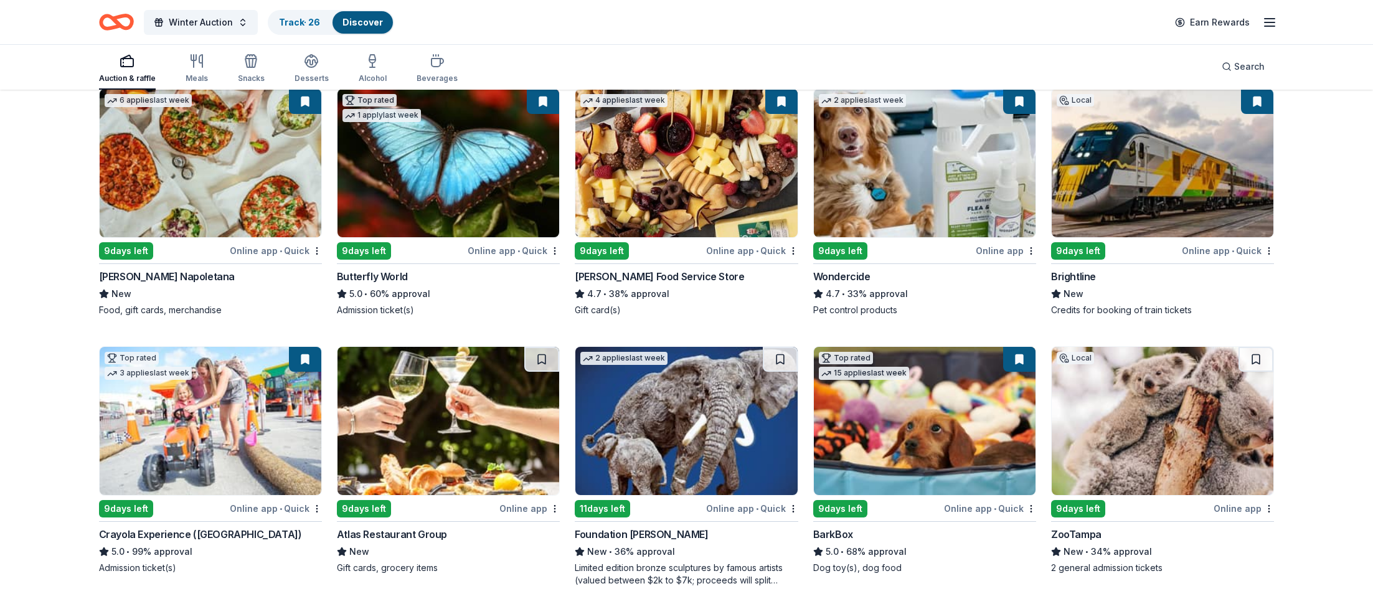
scroll to position [671, 0]
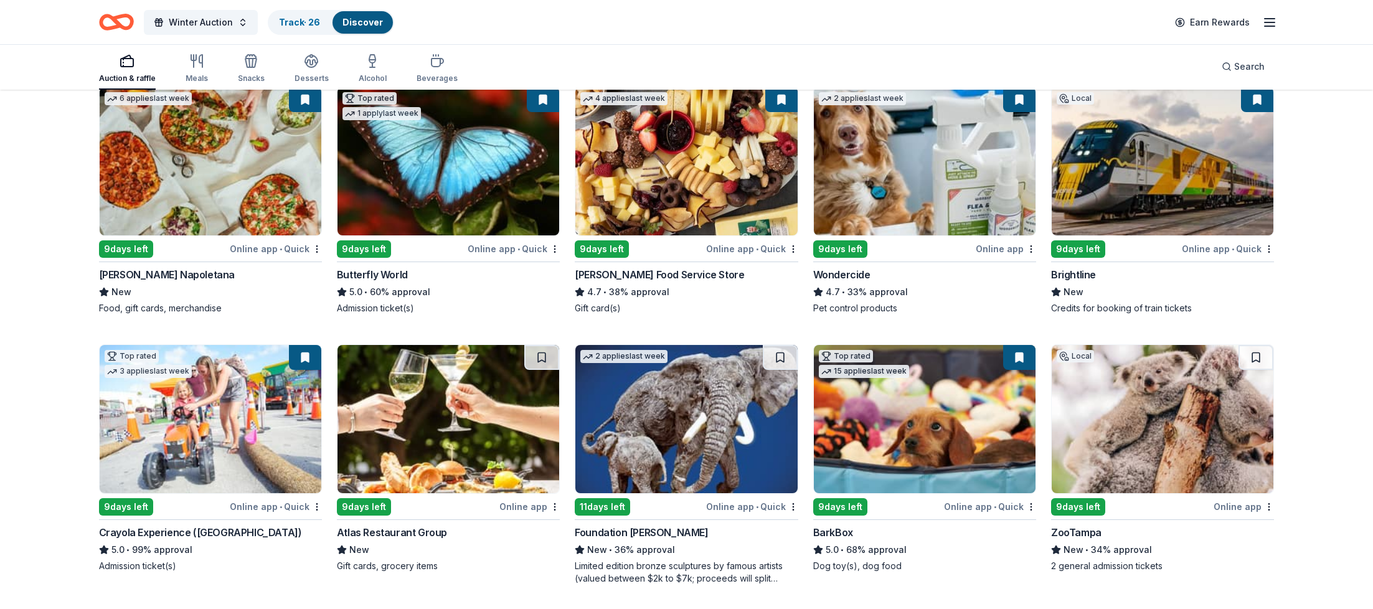
click at [1115, 153] on img at bounding box center [1163, 161] width 222 height 148
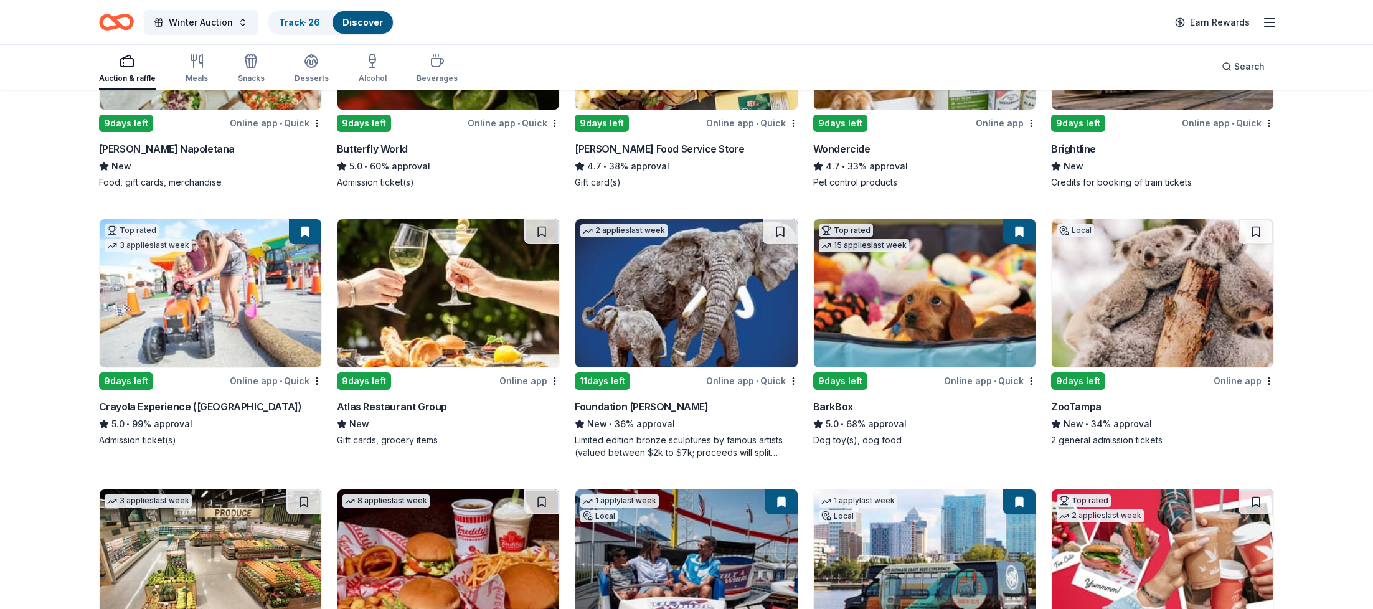
scroll to position [797, 0]
click at [1150, 290] on img at bounding box center [1163, 293] width 222 height 148
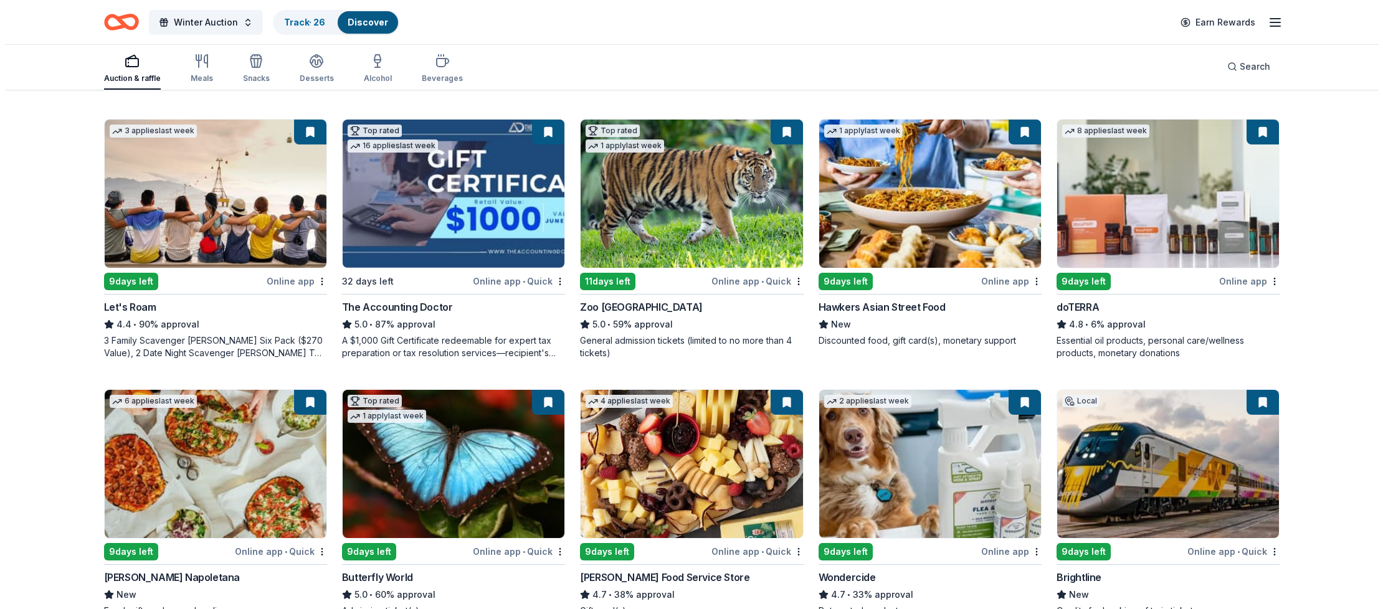
scroll to position [0, 0]
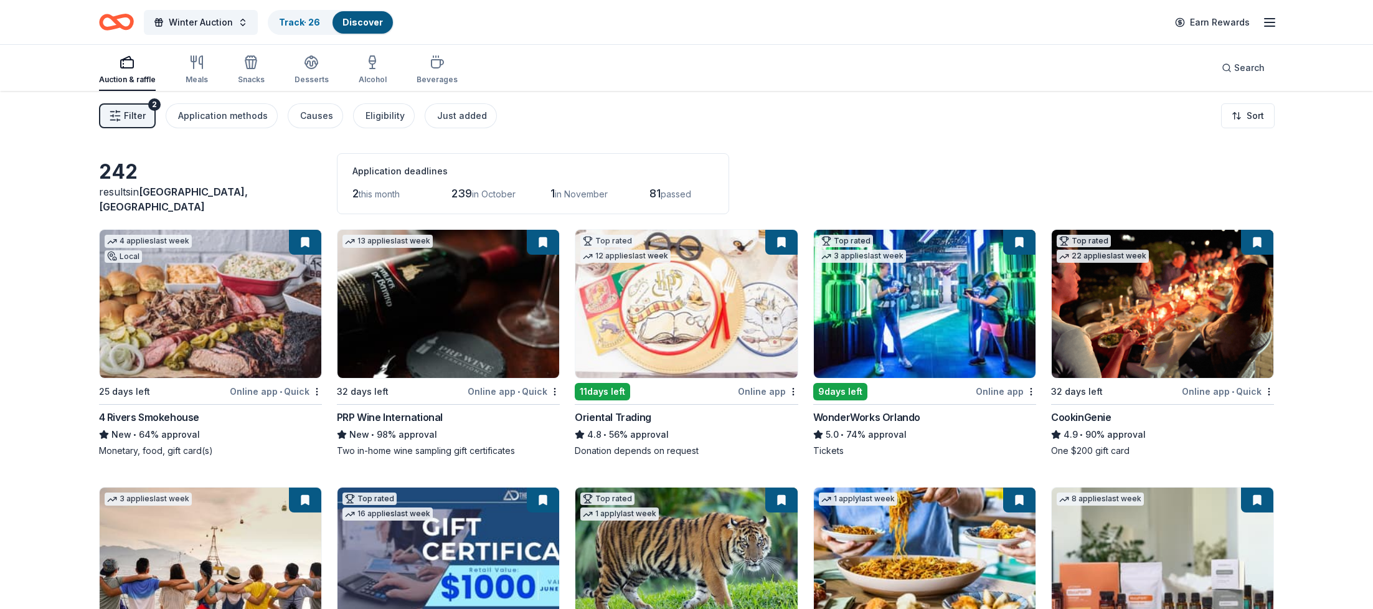
click at [123, 108] on button "Filter 2" at bounding box center [127, 115] width 57 height 25
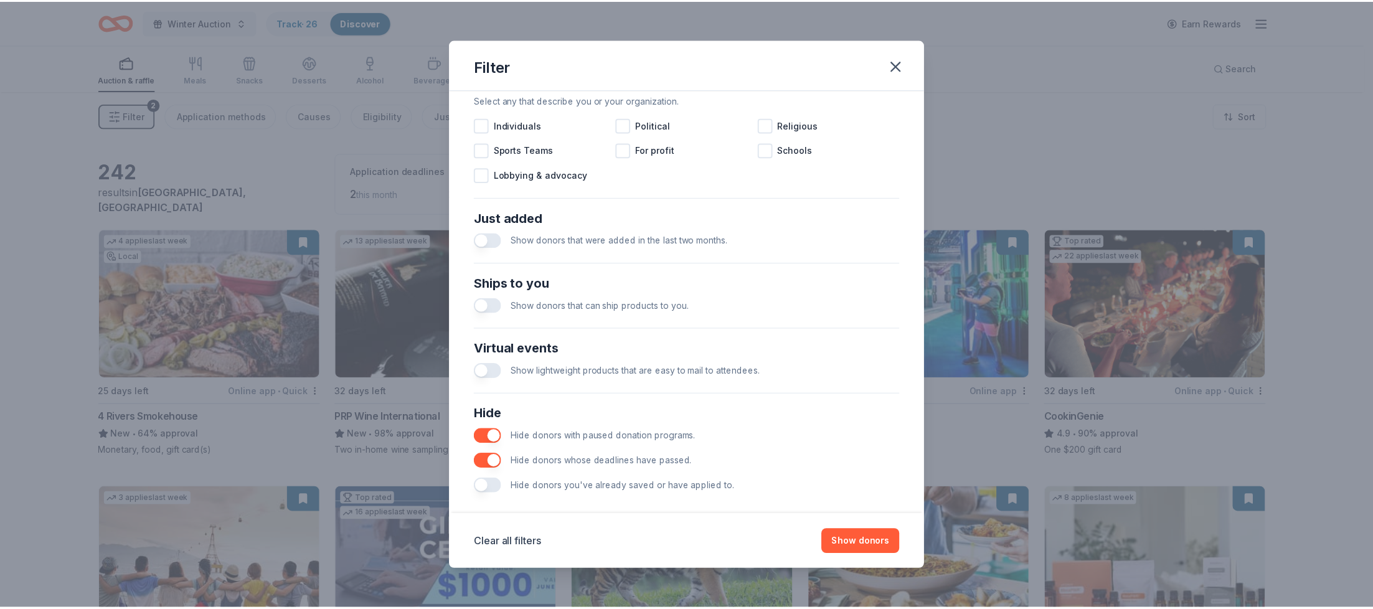
scroll to position [395, 0]
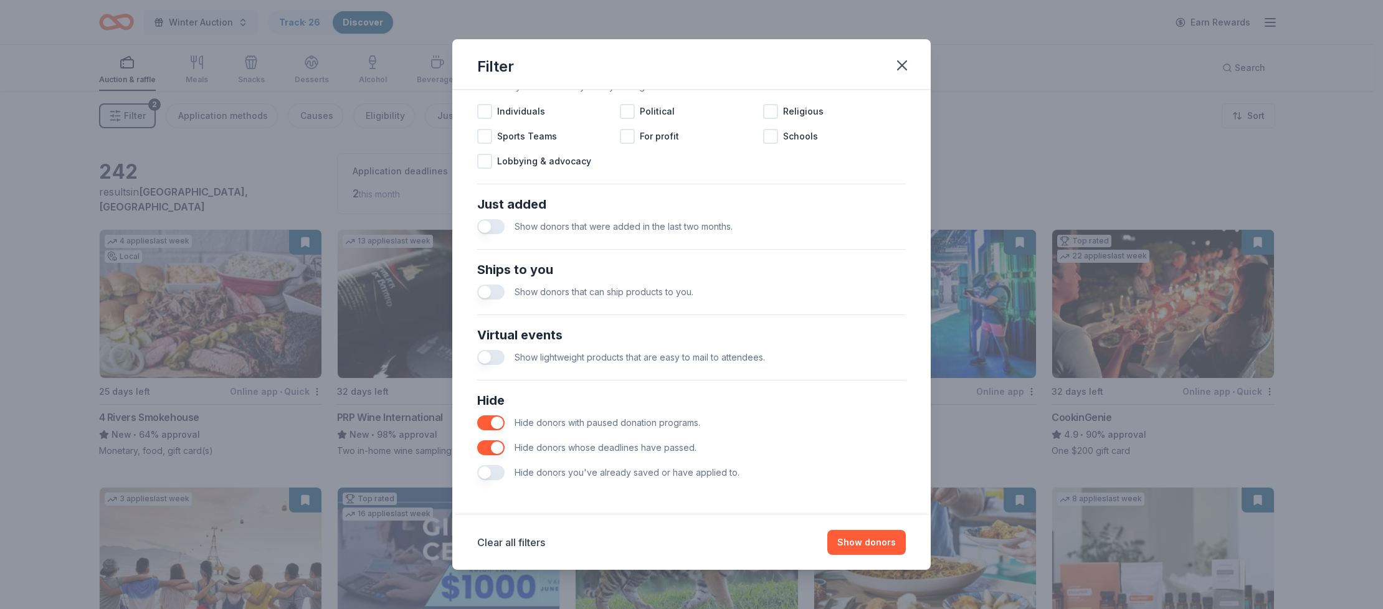
click at [499, 421] on button "button" at bounding box center [490, 422] width 27 height 15
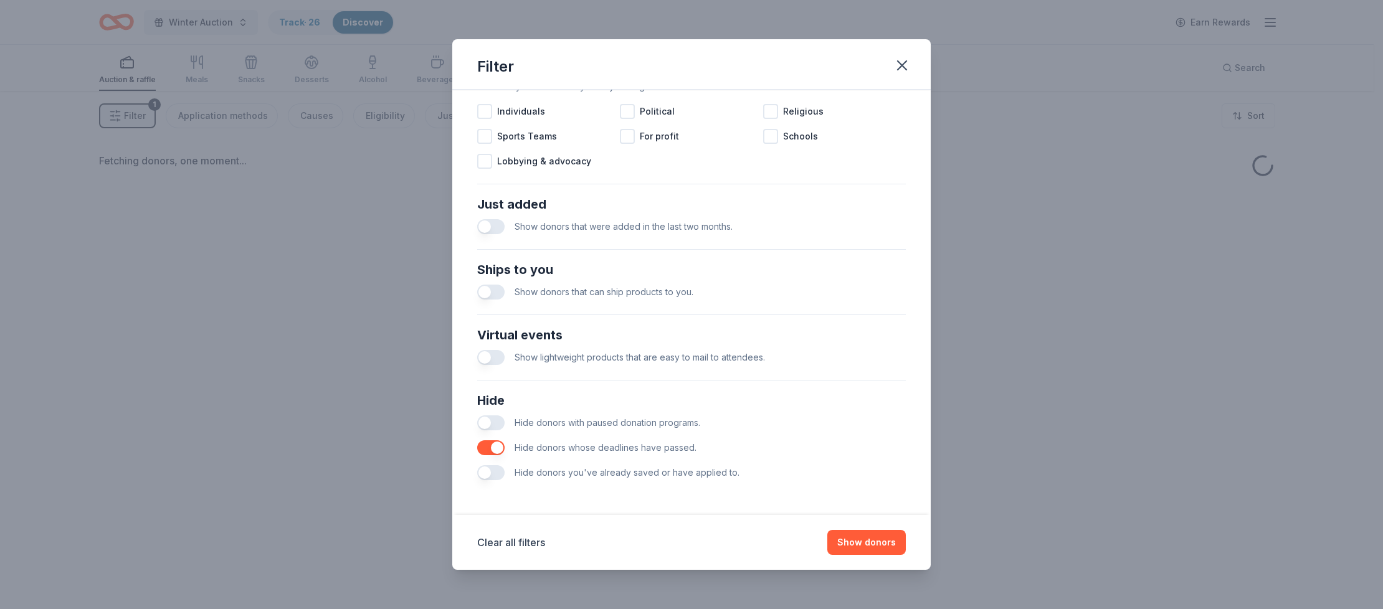
click at [485, 469] on button "button" at bounding box center [490, 472] width 27 height 15
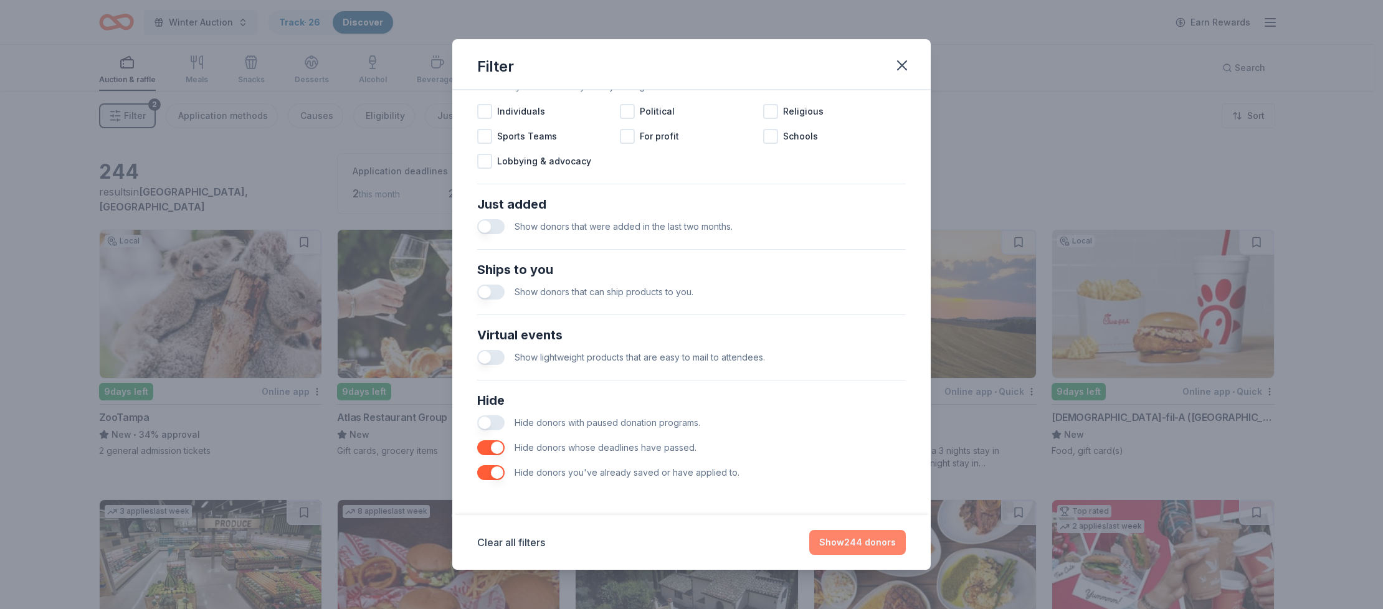
click at [884, 547] on button "Show 244 donors" at bounding box center [857, 542] width 97 height 25
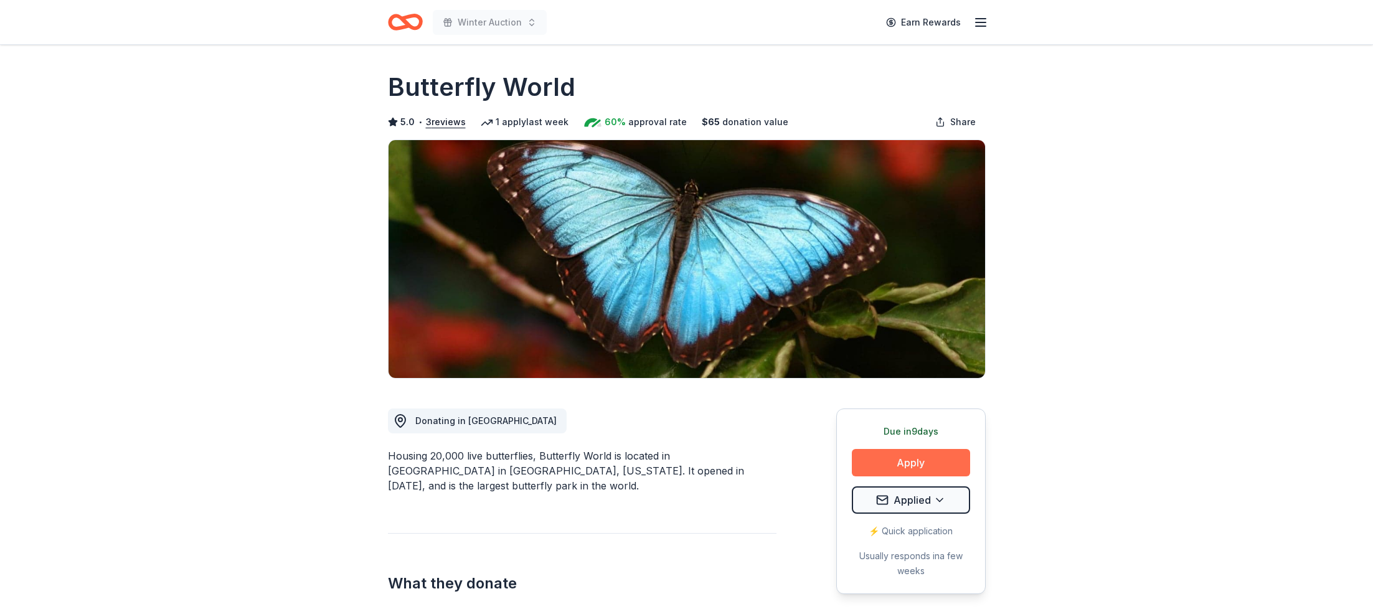
click at [906, 468] on button "Apply" at bounding box center [911, 462] width 118 height 27
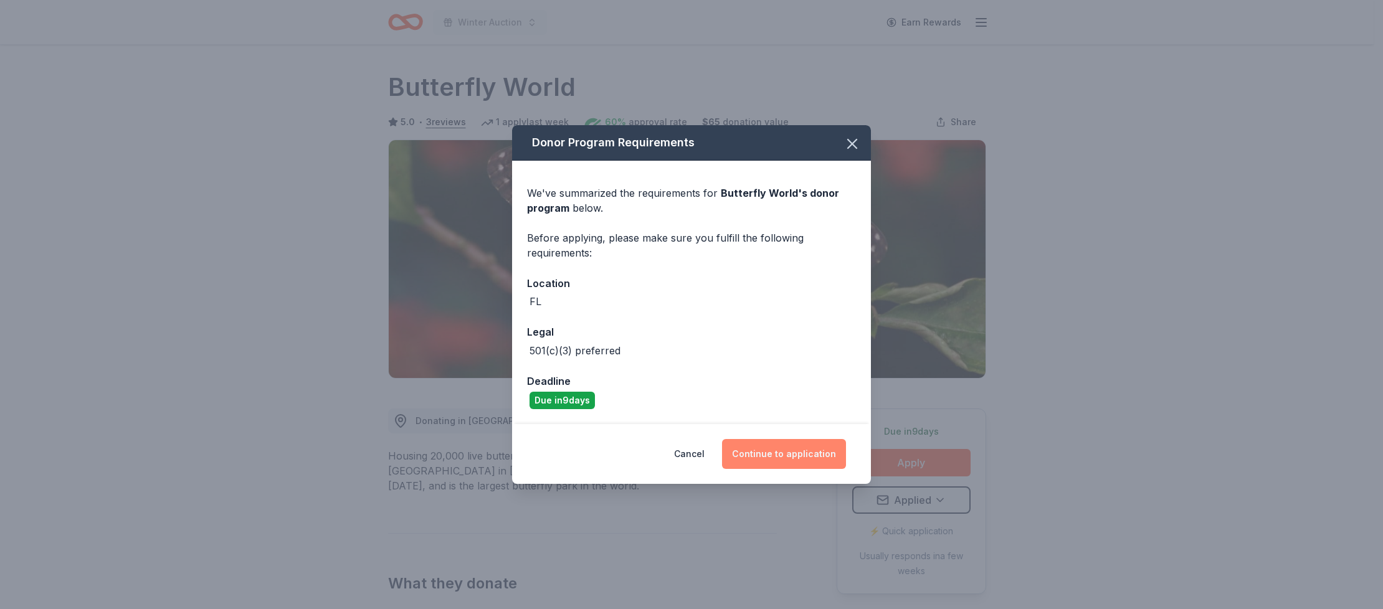
click at [793, 457] on button "Continue to application" at bounding box center [784, 454] width 124 height 30
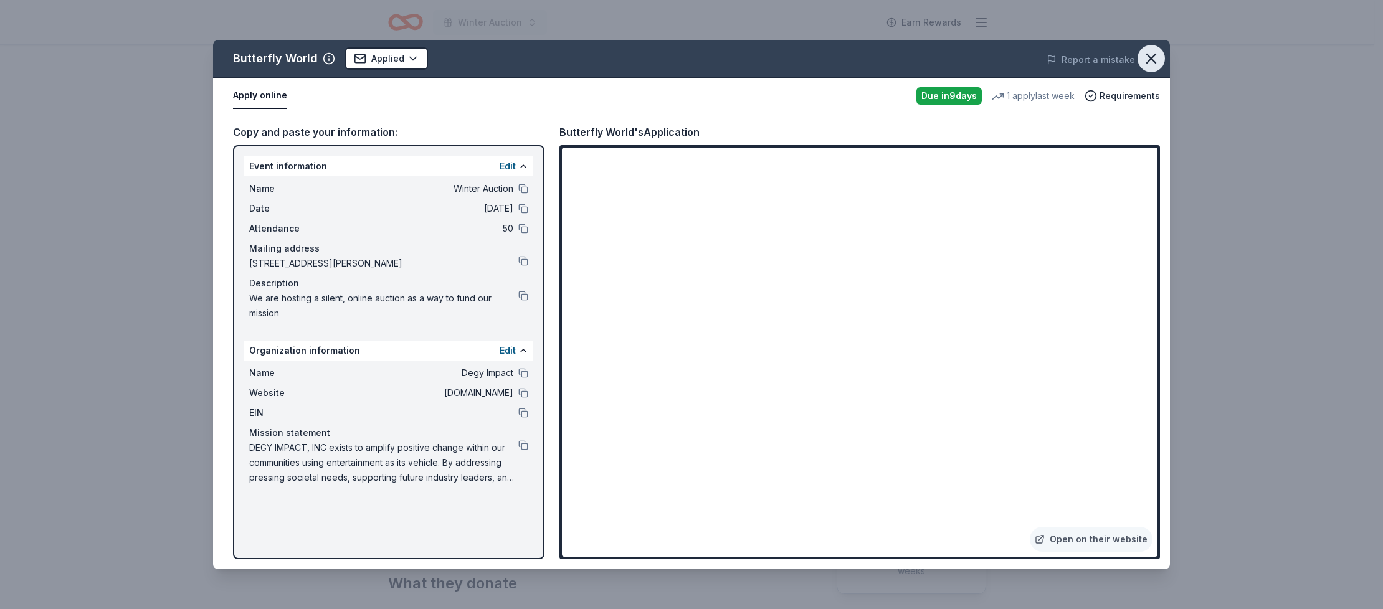
click at [1159, 59] on icon "button" at bounding box center [1150, 58] width 17 height 17
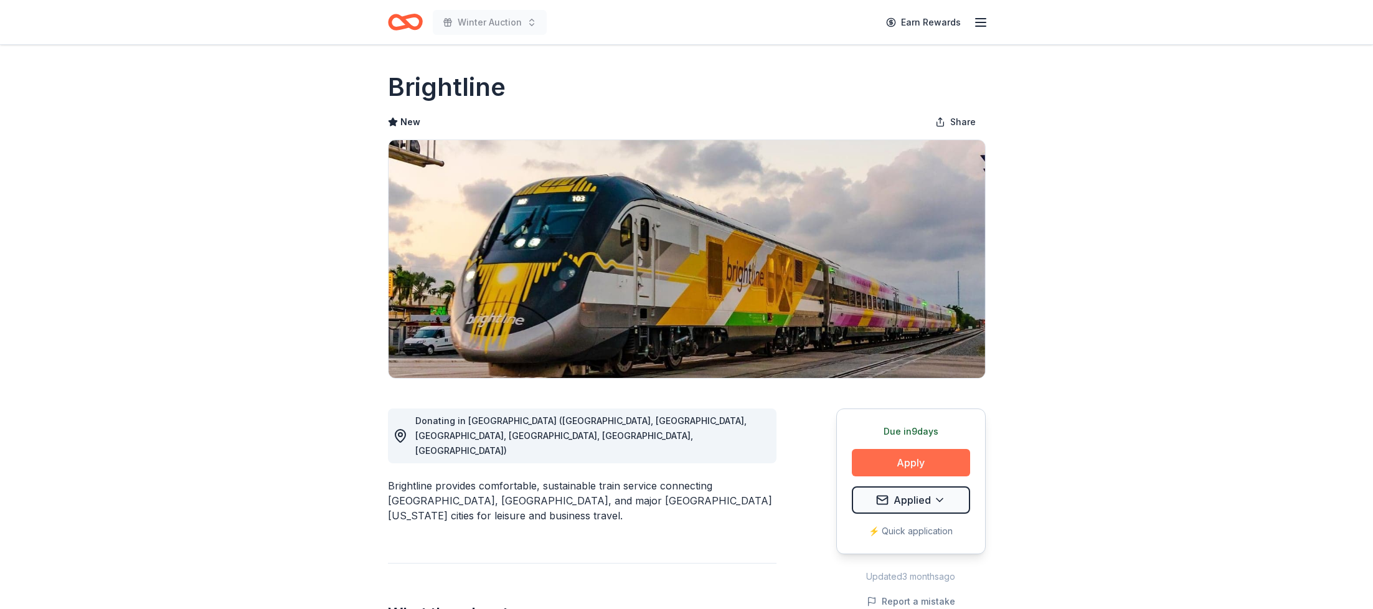
click at [930, 461] on button "Apply" at bounding box center [911, 462] width 118 height 27
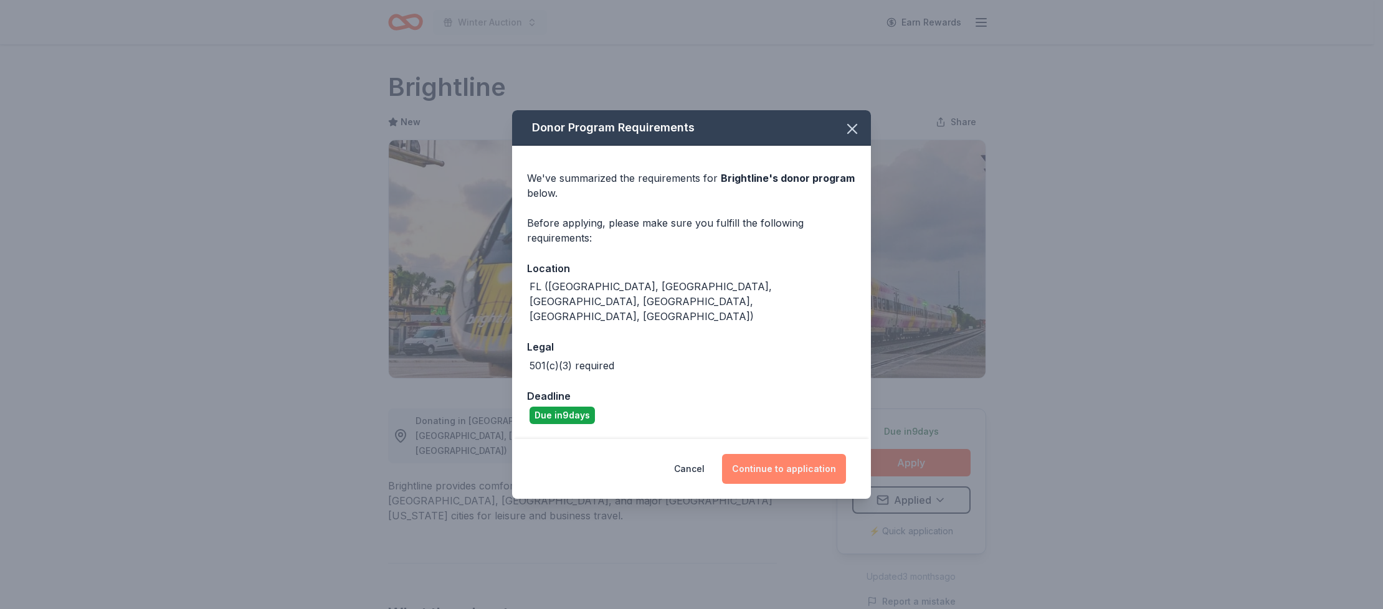
click at [784, 465] on button "Continue to application" at bounding box center [784, 469] width 124 height 30
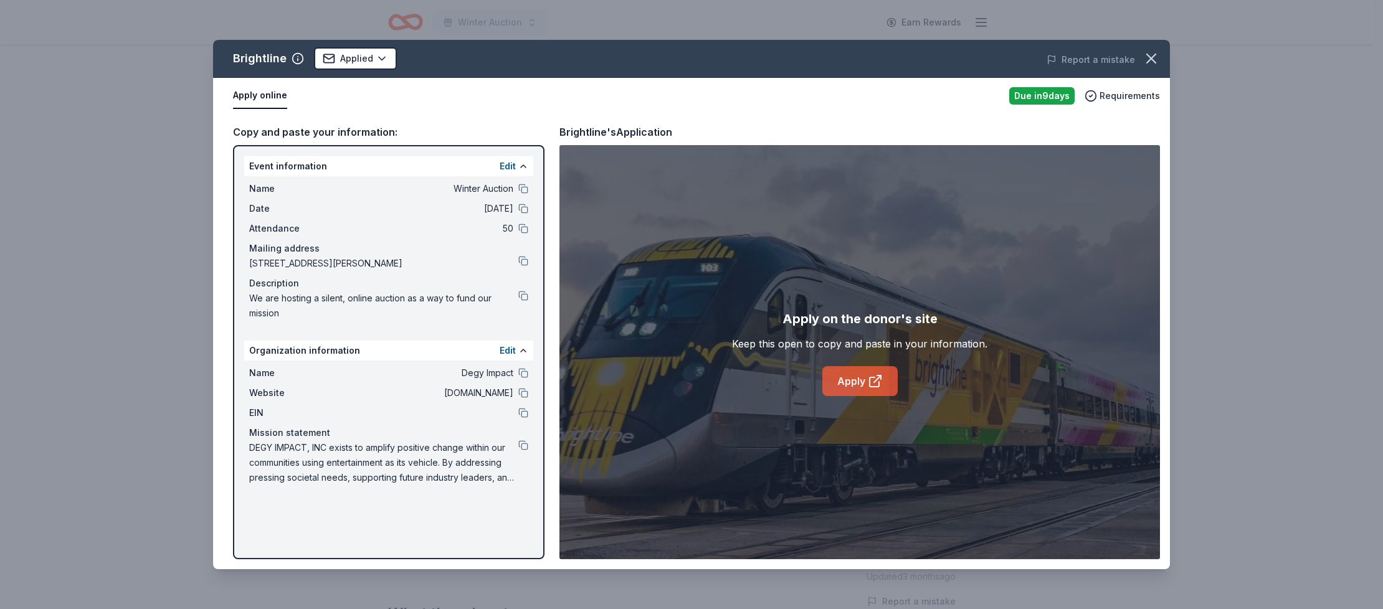
click at [858, 387] on link "Apply" at bounding box center [859, 381] width 75 height 30
click at [386, 55] on html "Winter Auction Earn Rewards Due in 9 days Share Brightline New Share Donating i…" at bounding box center [691, 304] width 1383 height 609
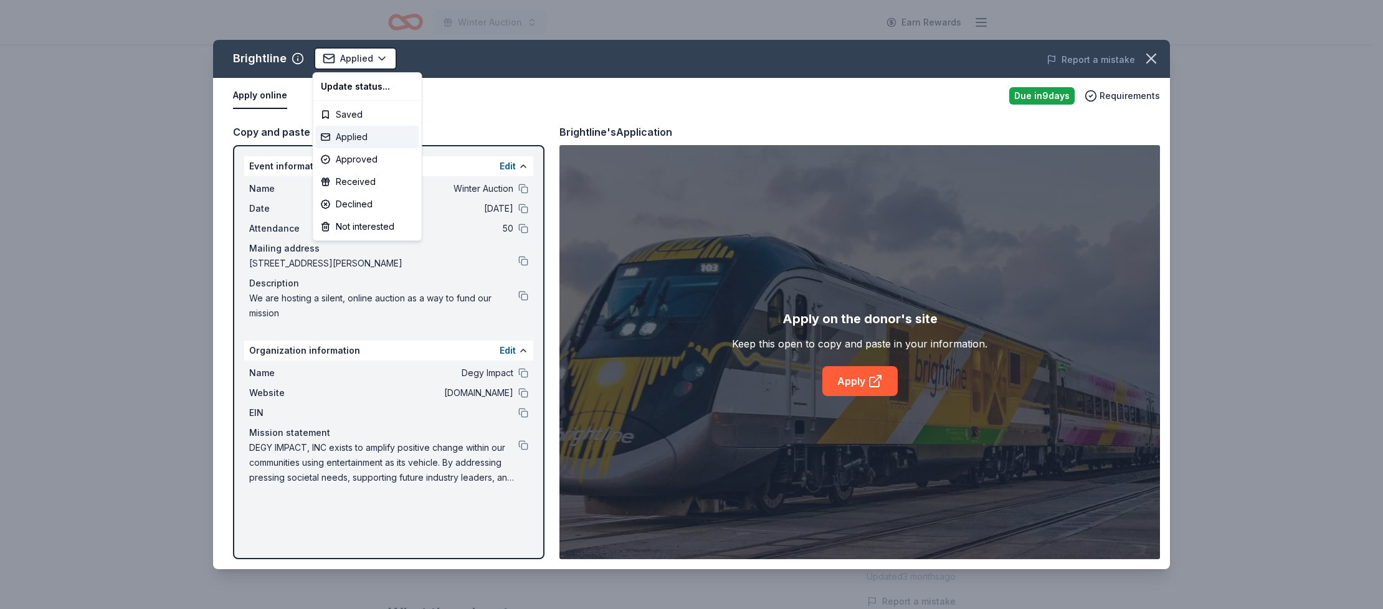
click at [357, 140] on div "Applied" at bounding box center [367, 137] width 103 height 22
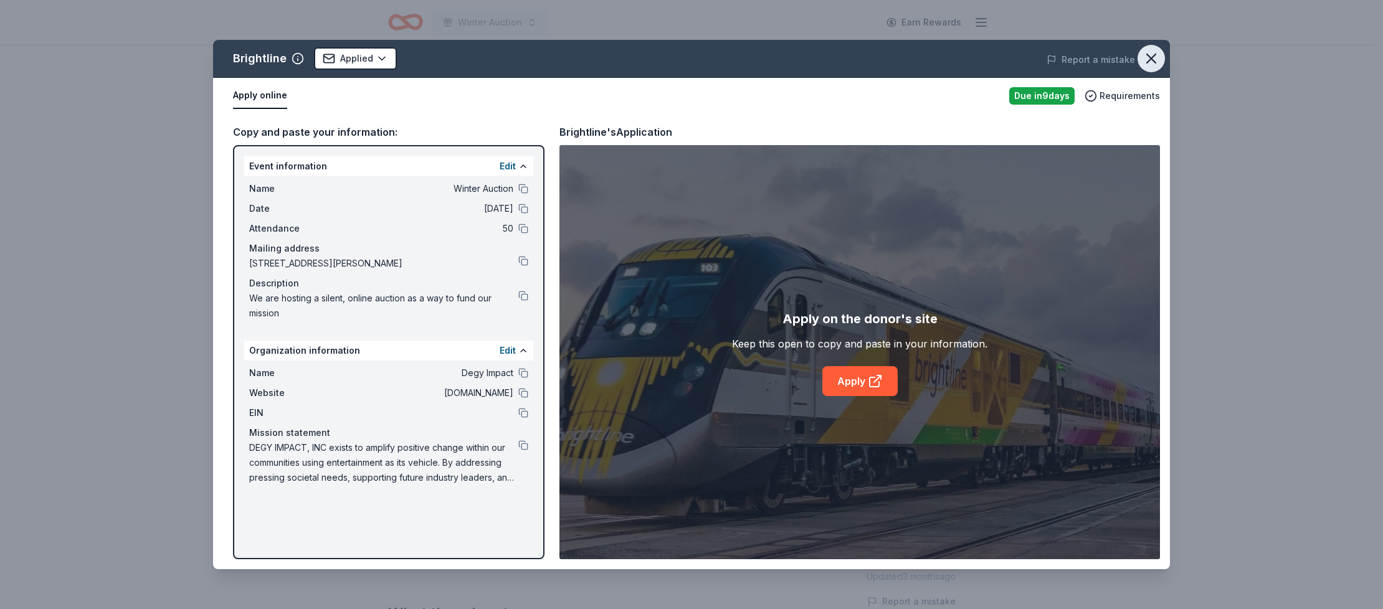
click at [1160, 56] on button "button" at bounding box center [1150, 58] width 27 height 27
